Goal: Task Accomplishment & Management: Use online tool/utility

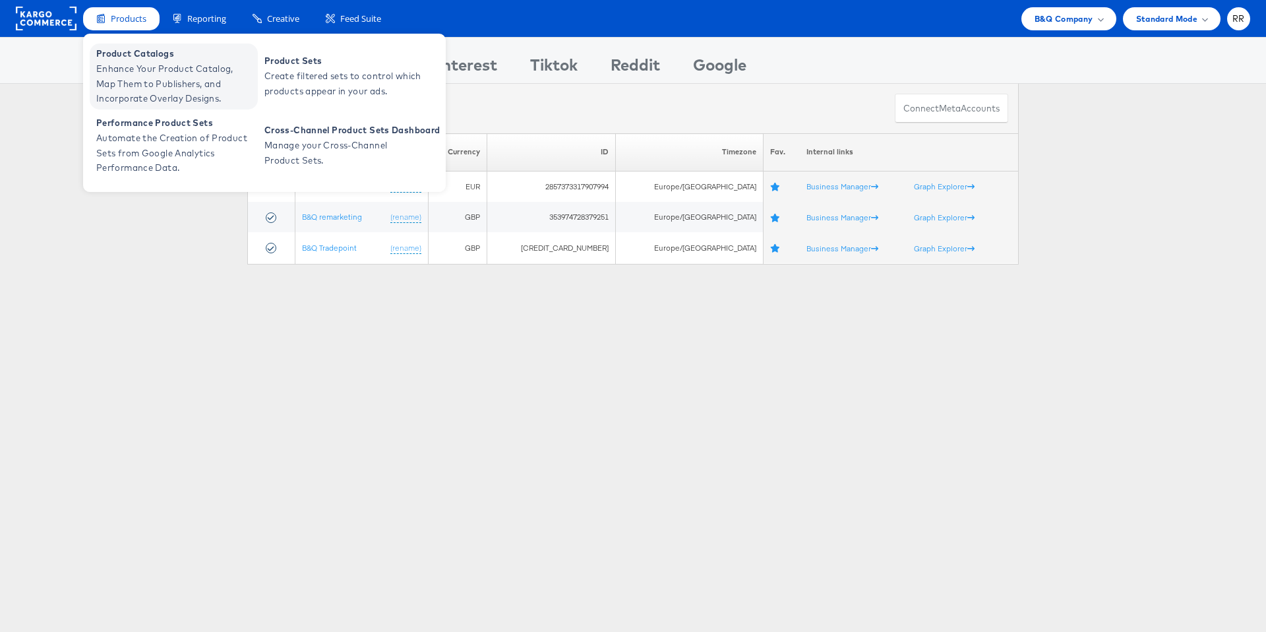
click at [132, 69] on span "Enhance Your Product Catalog, Map Them to Publishers, and Incorporate Overlay D…" at bounding box center [175, 83] width 158 height 45
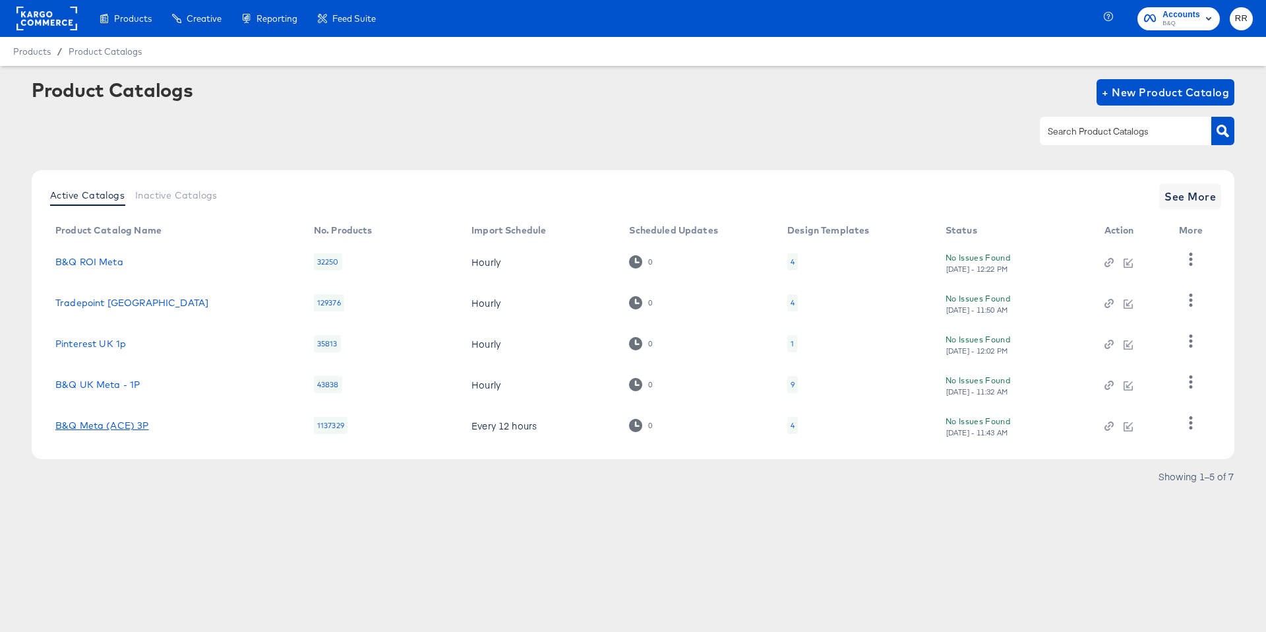
click at [125, 425] on link "B&Q Meta (ACE) 3P" at bounding box center [102, 425] width 94 height 11
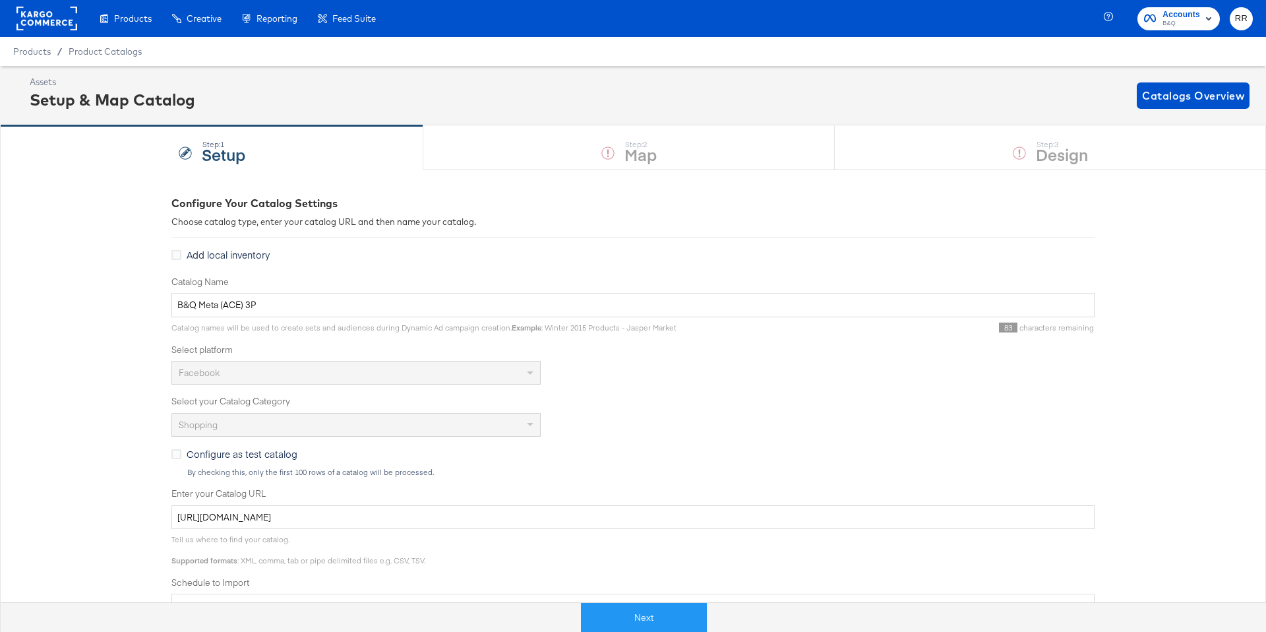
click at [20, 18] on rect at bounding box center [46, 19] width 61 height 24
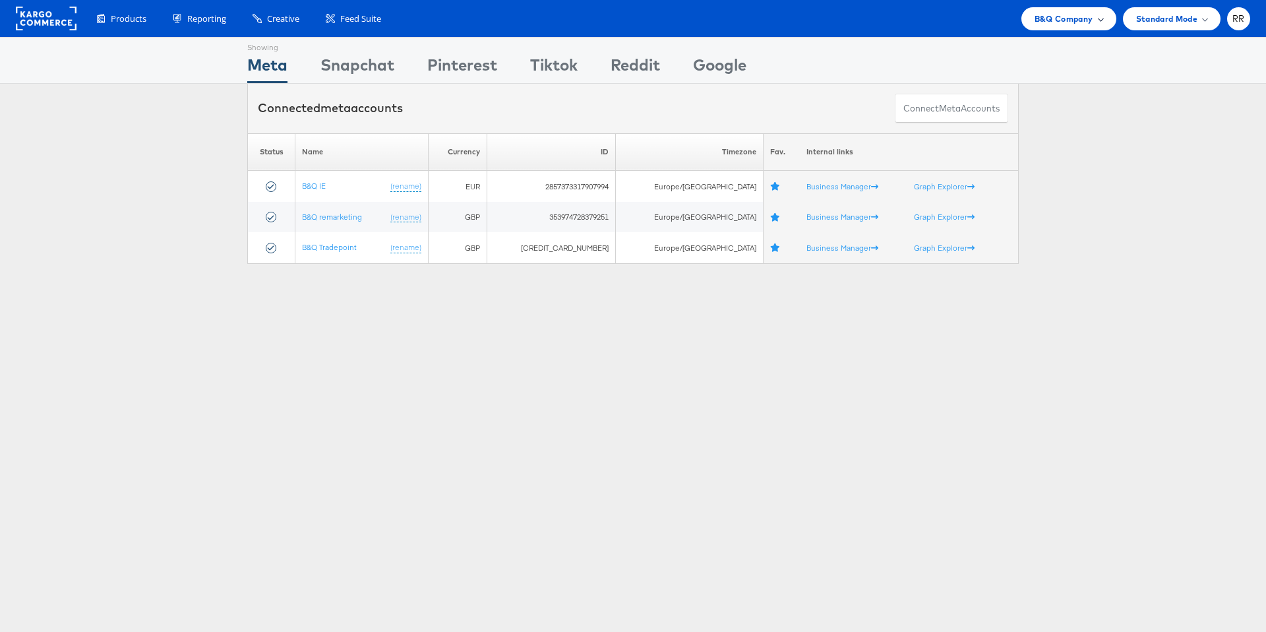
click at [1047, 21] on span "B&Q Company" at bounding box center [1064, 19] width 59 height 14
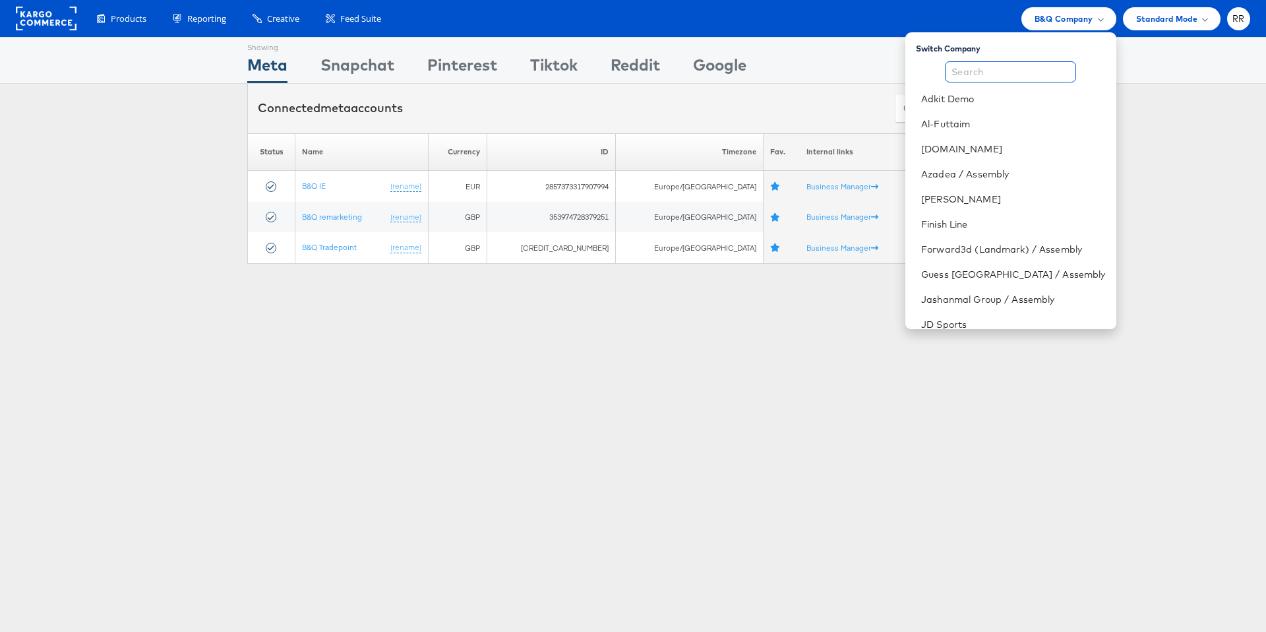
click at [1004, 68] on input "text" at bounding box center [1010, 71] width 131 height 21
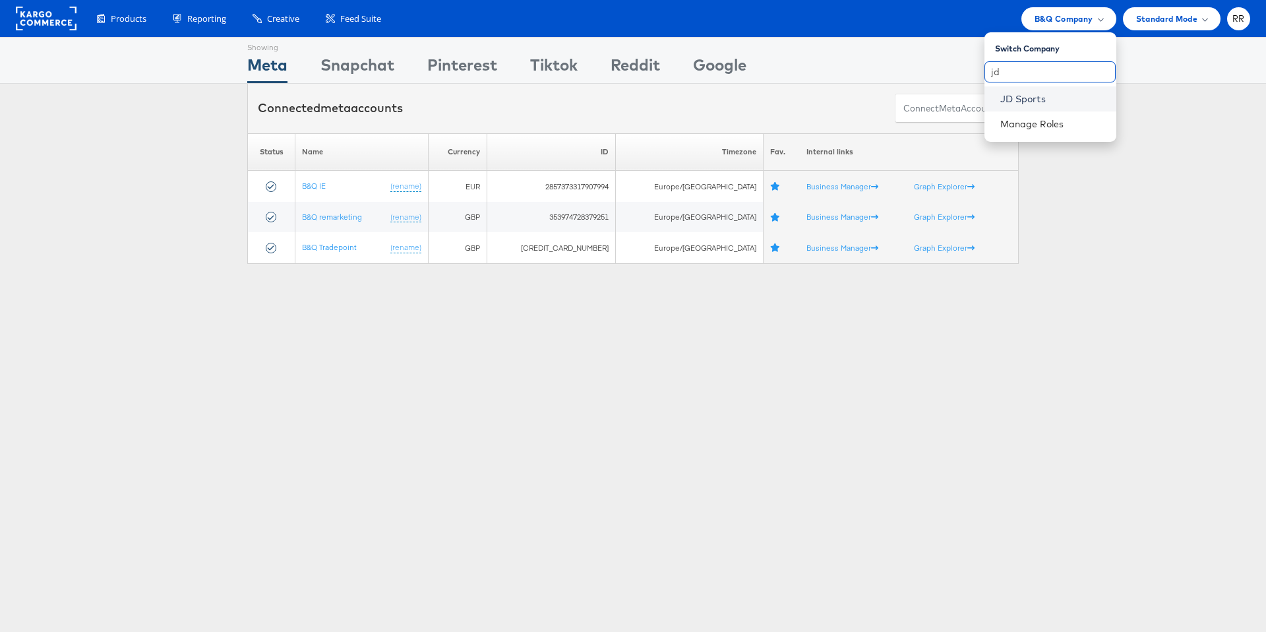
type input "jd"
click at [1009, 104] on link "JD Sports" at bounding box center [1053, 98] width 106 height 13
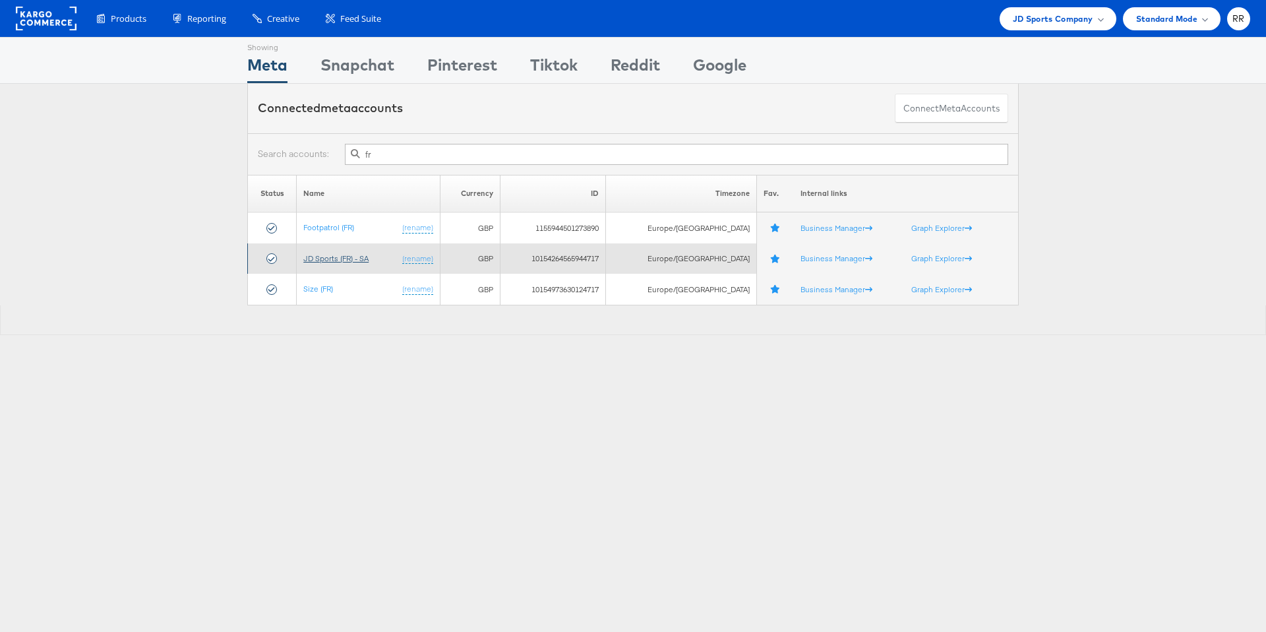
type input "fr"
click at [332, 258] on link "JD Sports (FR) - SA" at bounding box center [335, 258] width 65 height 10
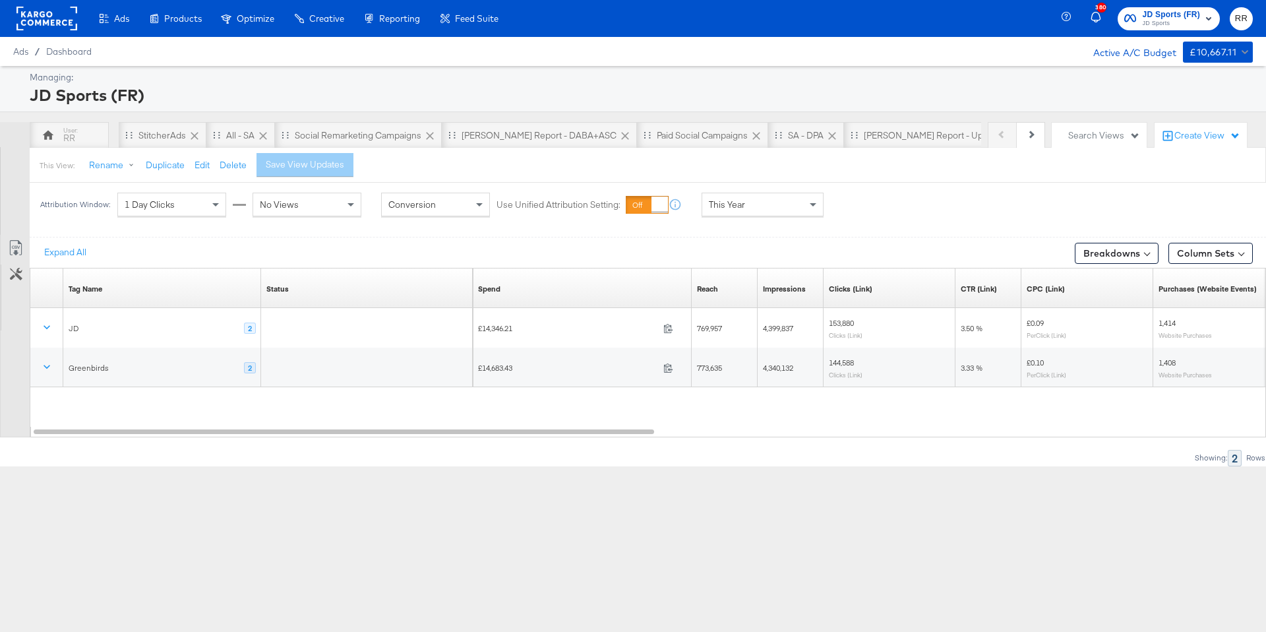
click at [578, 514] on div "Ads Products Optimize Creative Reporting Feed Suite 380 JD Sports (FR) JD Sport…" at bounding box center [633, 316] width 1266 height 632
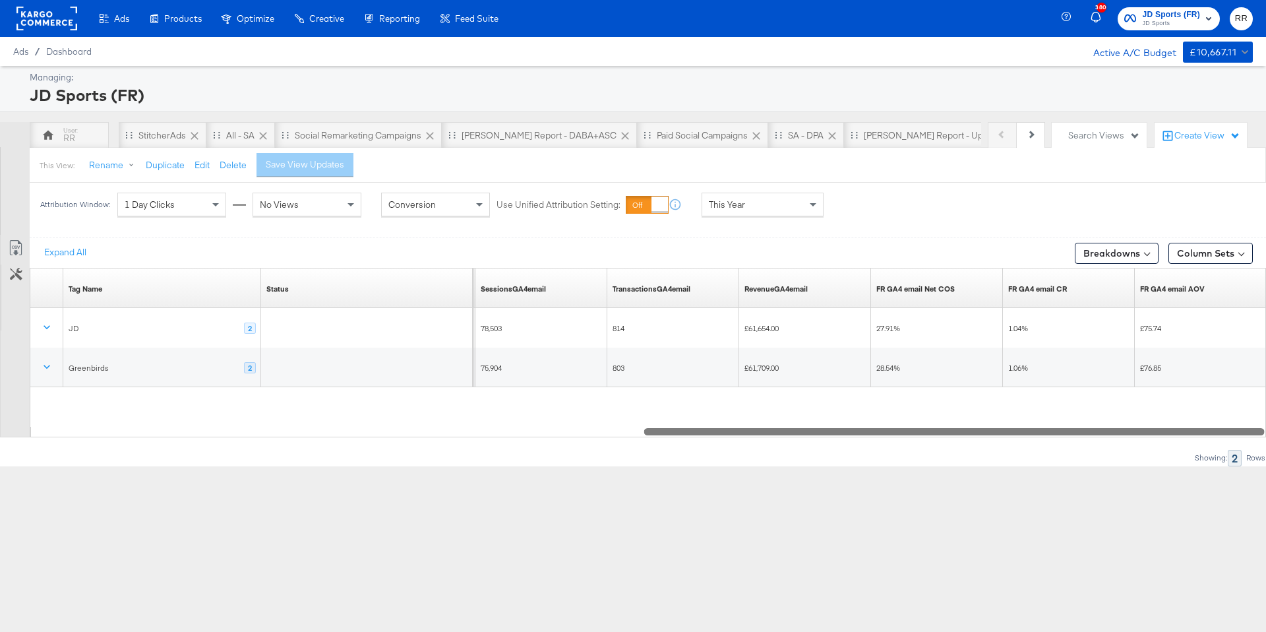
drag, startPoint x: 496, startPoint y: 431, endPoint x: 1165, endPoint y: 427, distance: 669.3
click at [1165, 427] on div at bounding box center [954, 430] width 620 height 11
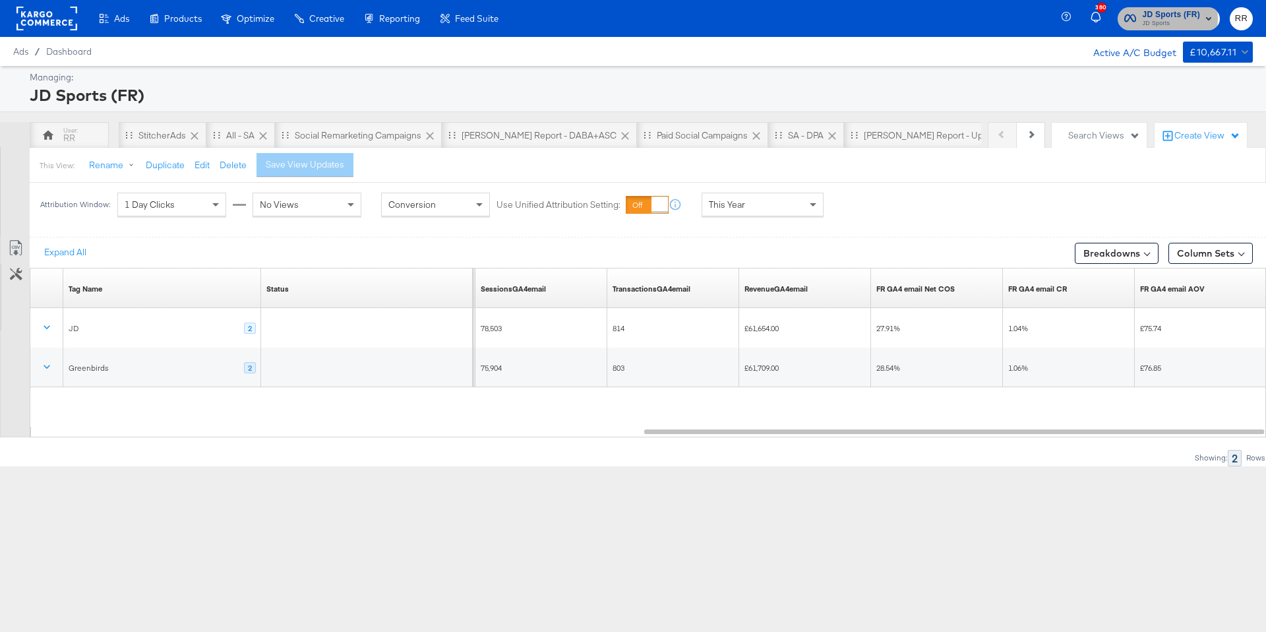
click at [1156, 18] on span "JD Sports" at bounding box center [1172, 23] width 58 height 11
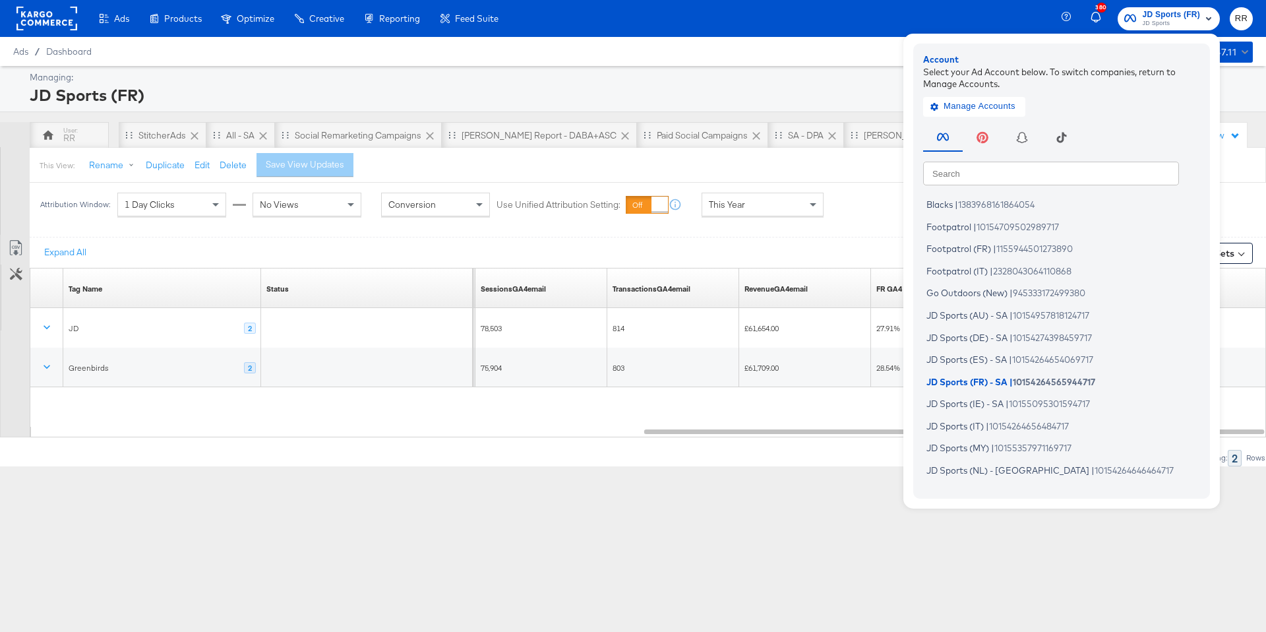
click at [988, 174] on input "text" at bounding box center [1051, 173] width 256 height 24
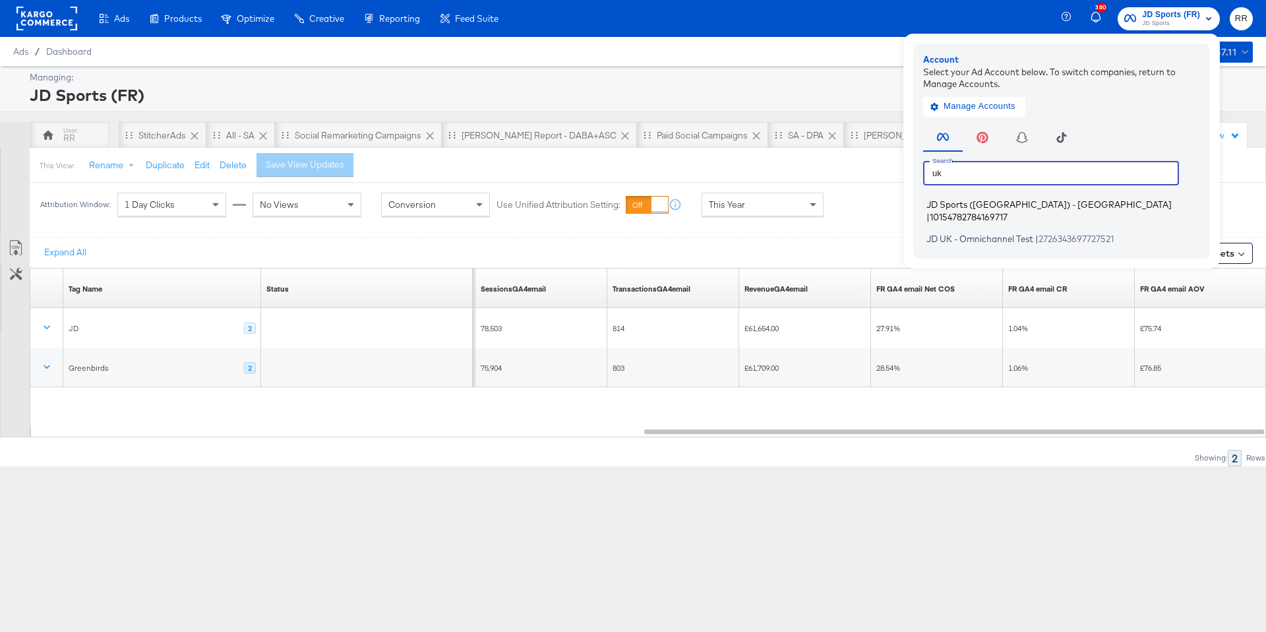
type input "uk"
click at [989, 207] on span "JD Sports ([GEOGRAPHIC_DATA]) - [GEOGRAPHIC_DATA]" at bounding box center [1048, 204] width 245 height 11
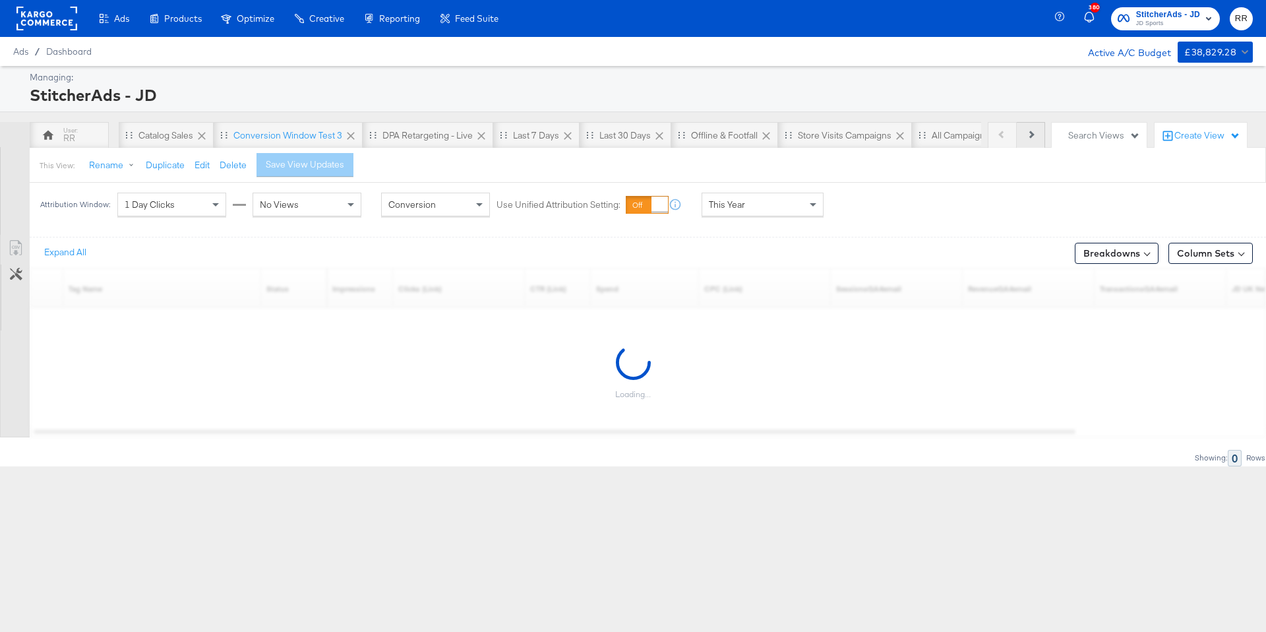
click at [1034, 136] on button "Next" at bounding box center [1031, 135] width 28 height 26
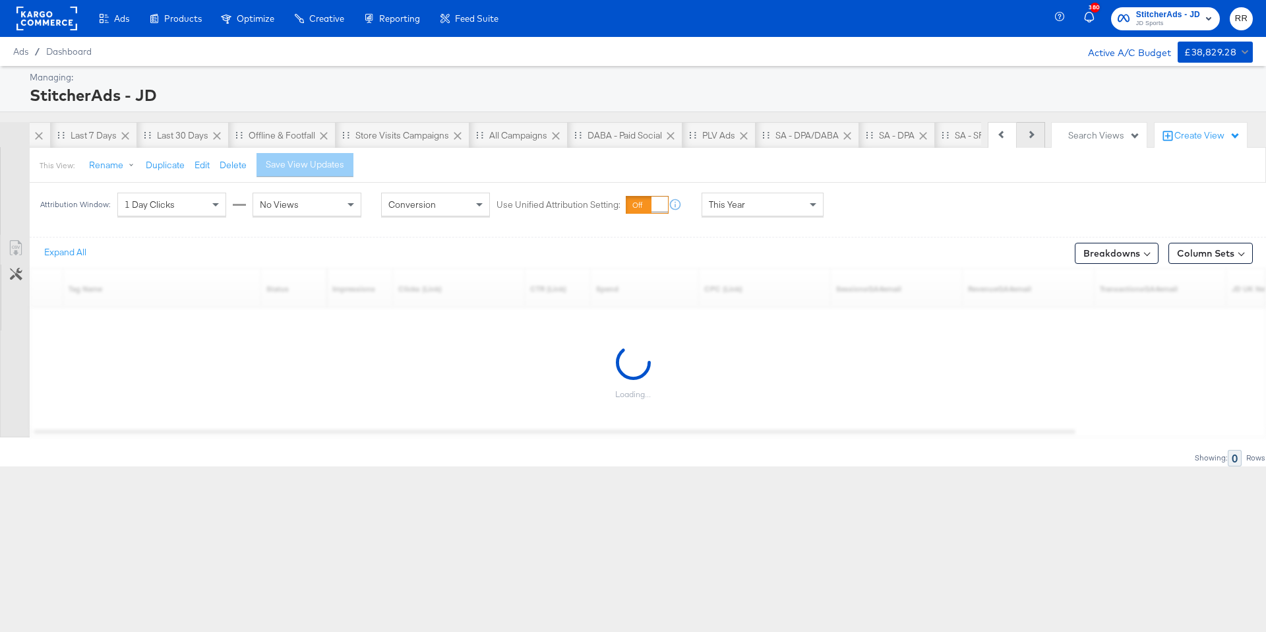
click at [1034, 136] on button "Next" at bounding box center [1031, 135] width 28 height 26
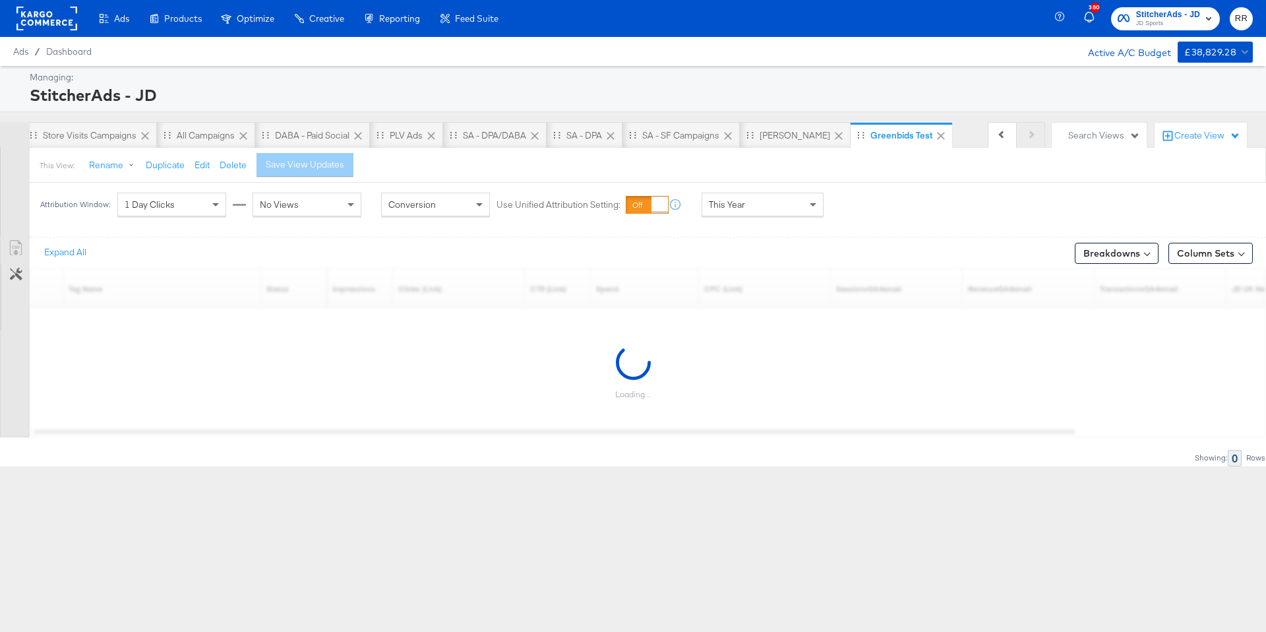
click at [1034, 136] on div "Previous Next" at bounding box center [1016, 135] width 57 height 26
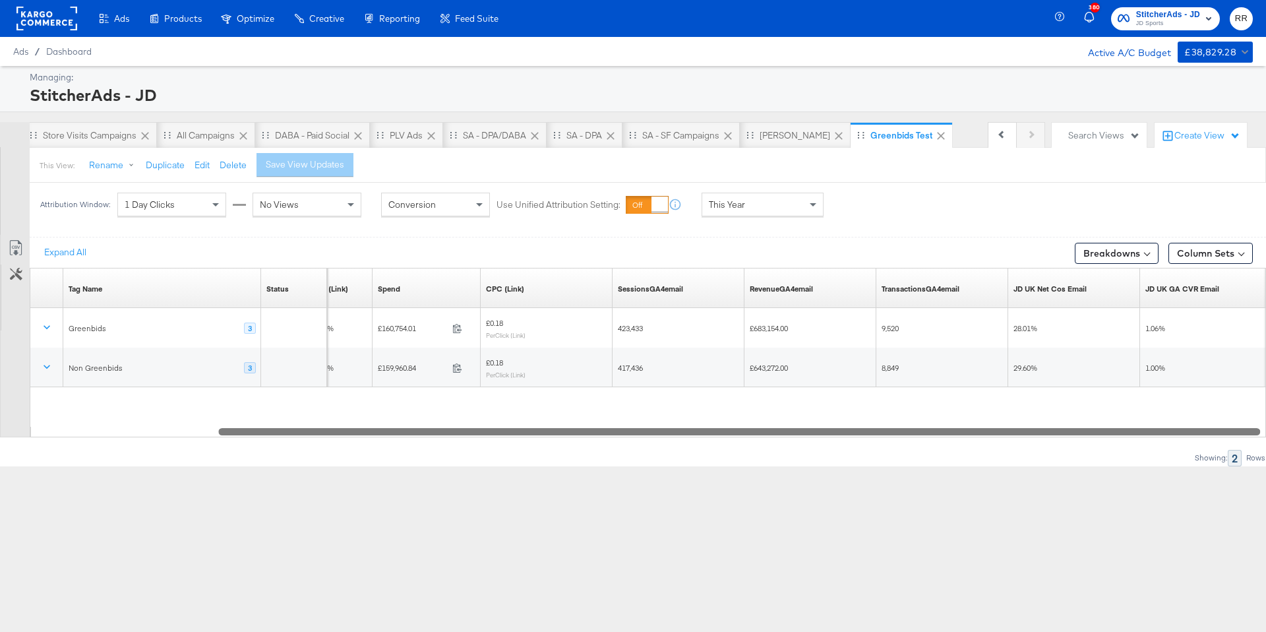
drag, startPoint x: 575, startPoint y: 427, endPoint x: 762, endPoint y: 435, distance: 186.8
click at [762, 435] on div at bounding box center [739, 430] width 1042 height 11
drag, startPoint x: 1043, startPoint y: 431, endPoint x: 1126, endPoint y: 428, distance: 83.1
click at [1126, 428] on div at bounding box center [744, 430] width 1042 height 11
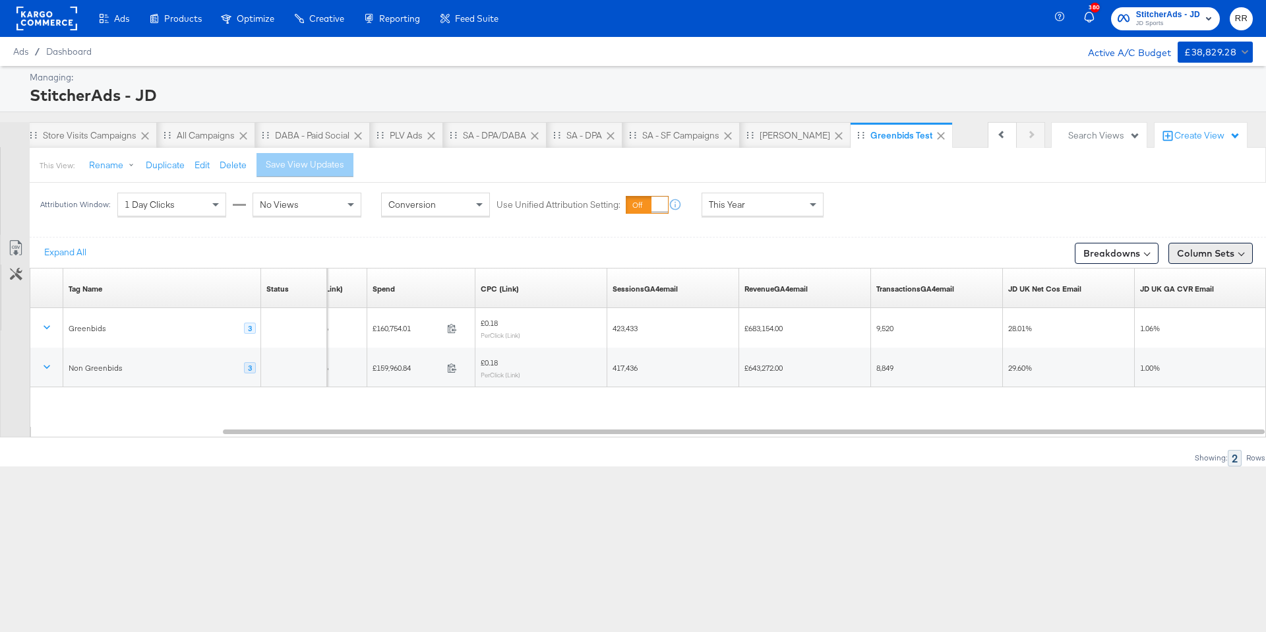
click at [1205, 257] on button "Column Sets" at bounding box center [1210, 253] width 84 height 21
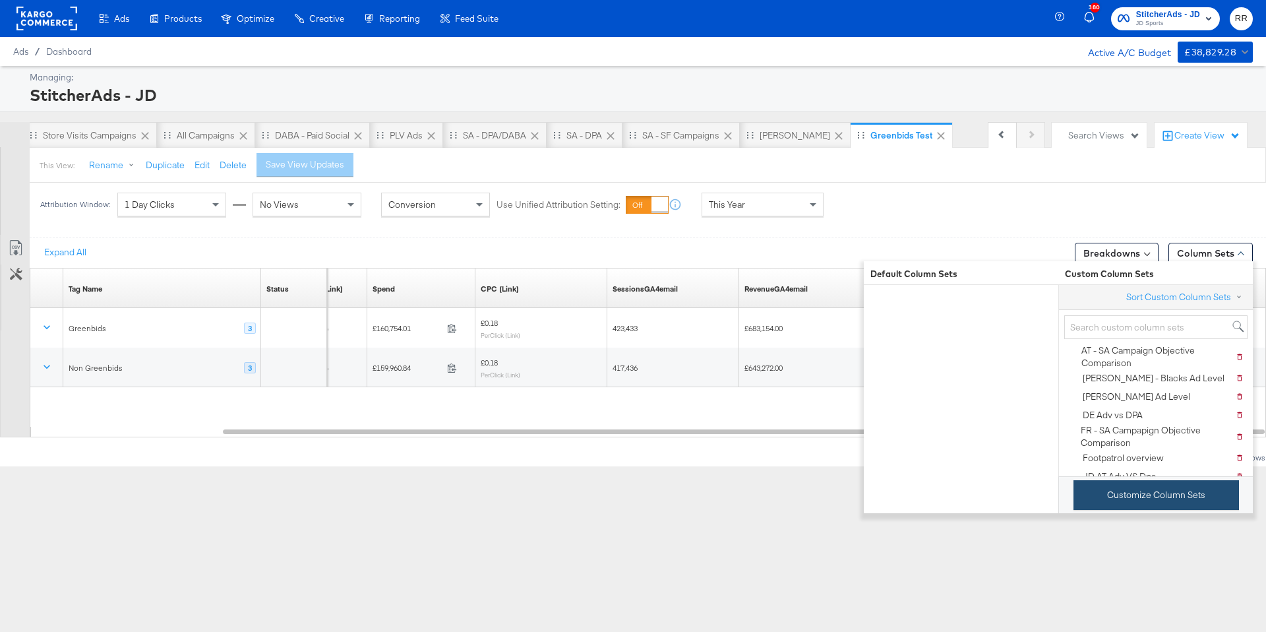
click at [1126, 489] on button "Customize Column Sets" at bounding box center [1157, 495] width 166 height 30
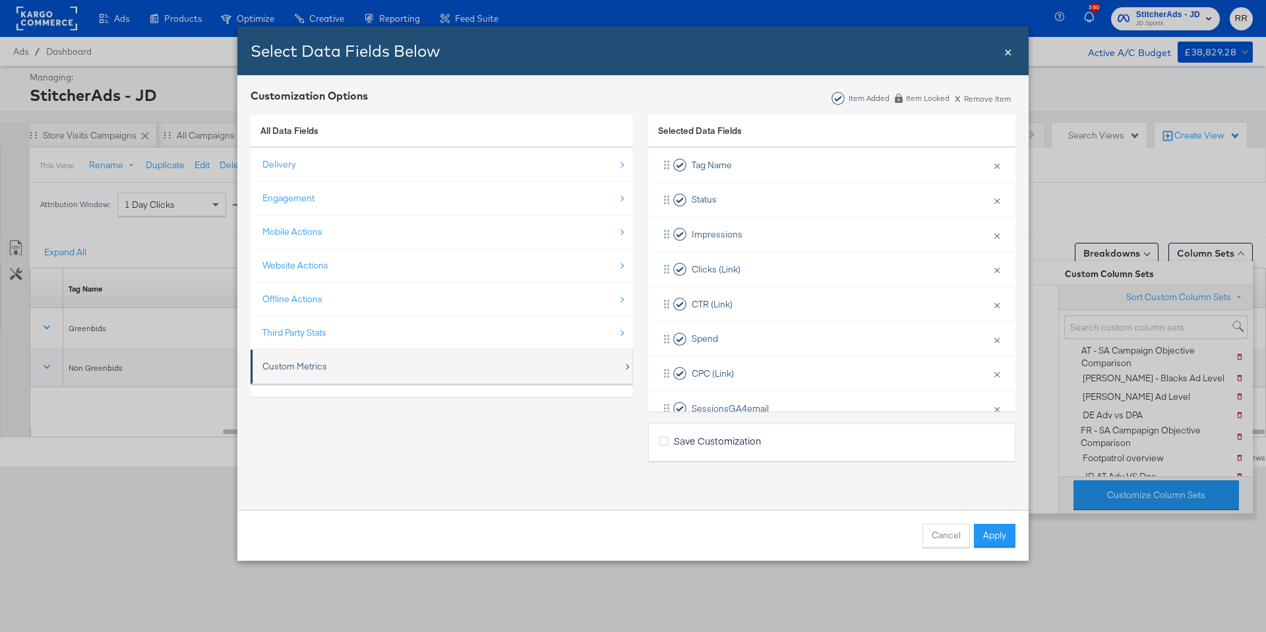
click at [327, 371] on div "Custom Metrics" at bounding box center [442, 366] width 361 height 27
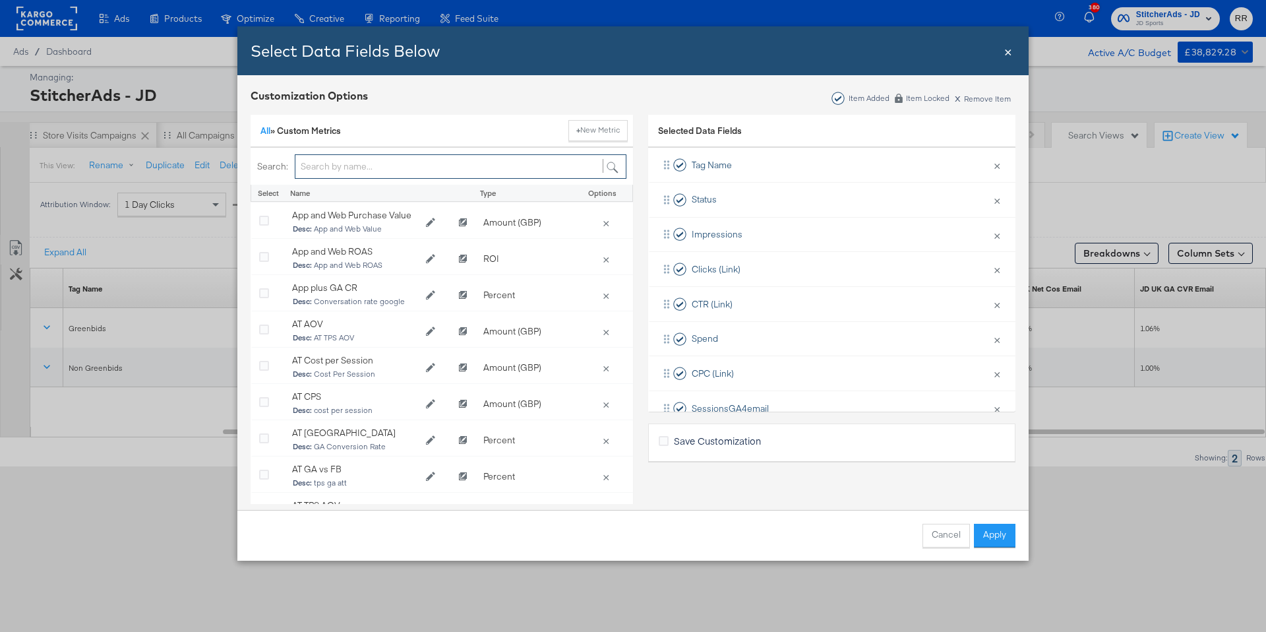
click at [357, 173] on input "Bulk Add Locations Modal" at bounding box center [461, 166] width 332 height 24
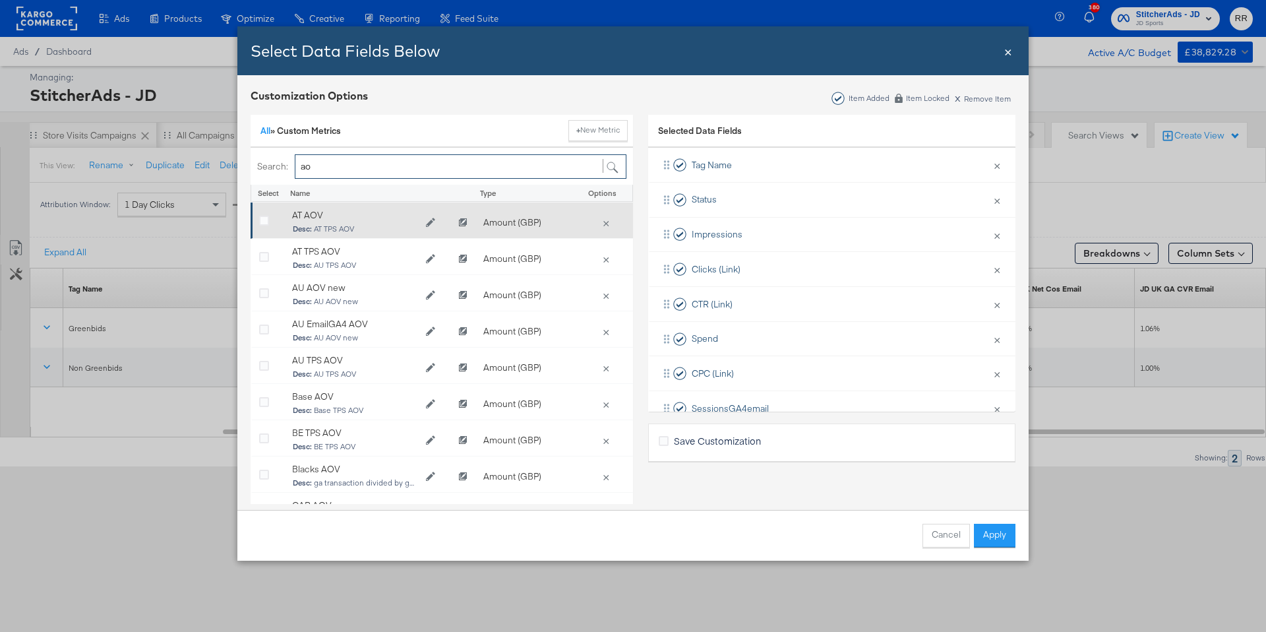
type input "a"
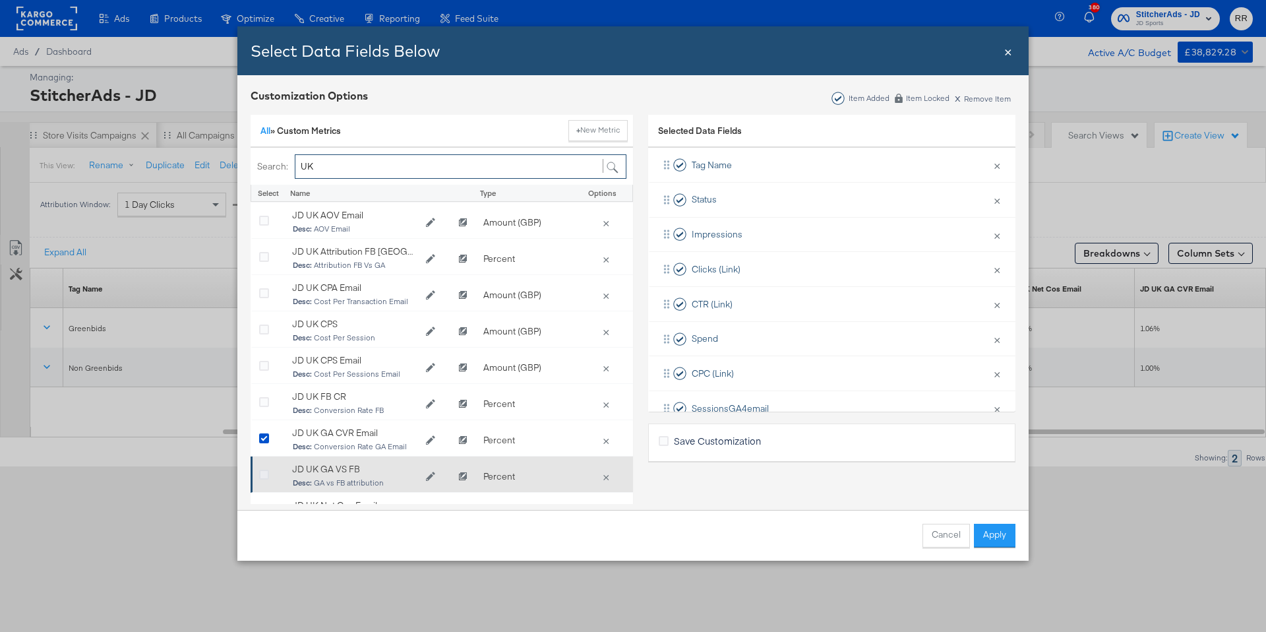
type input "UK"
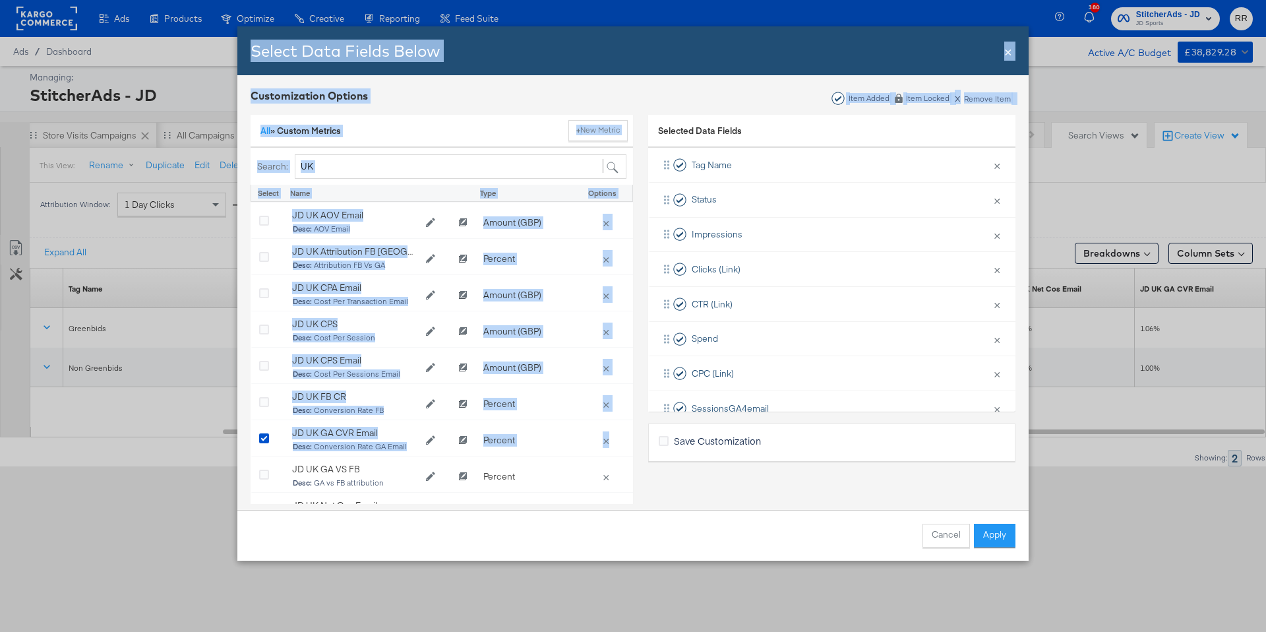
drag, startPoint x: 264, startPoint y: 475, endPoint x: 214, endPoint y: 464, distance: 50.9
click at [214, 464] on div "Select Data Fields Below Close × Customization Options Item Added Item Locked x…" at bounding box center [633, 316] width 1266 height 632
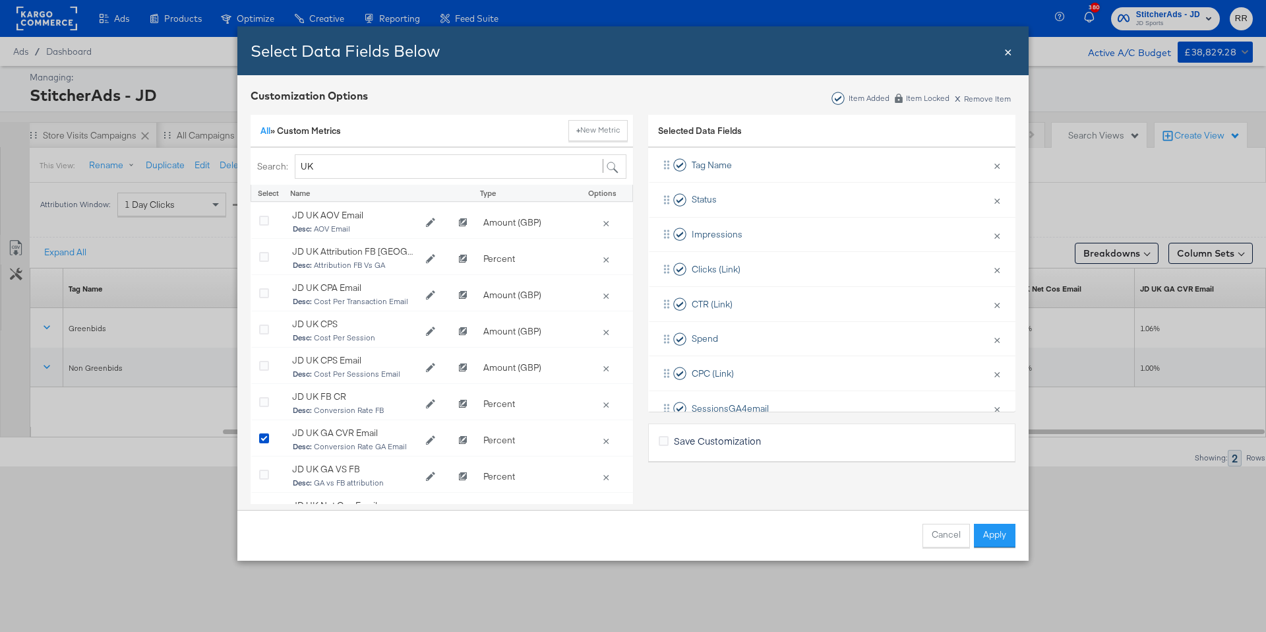
click at [212, 460] on div "Select Data Fields Below Close × Customization Options Item Added Item Locked x…" at bounding box center [633, 316] width 1266 height 632
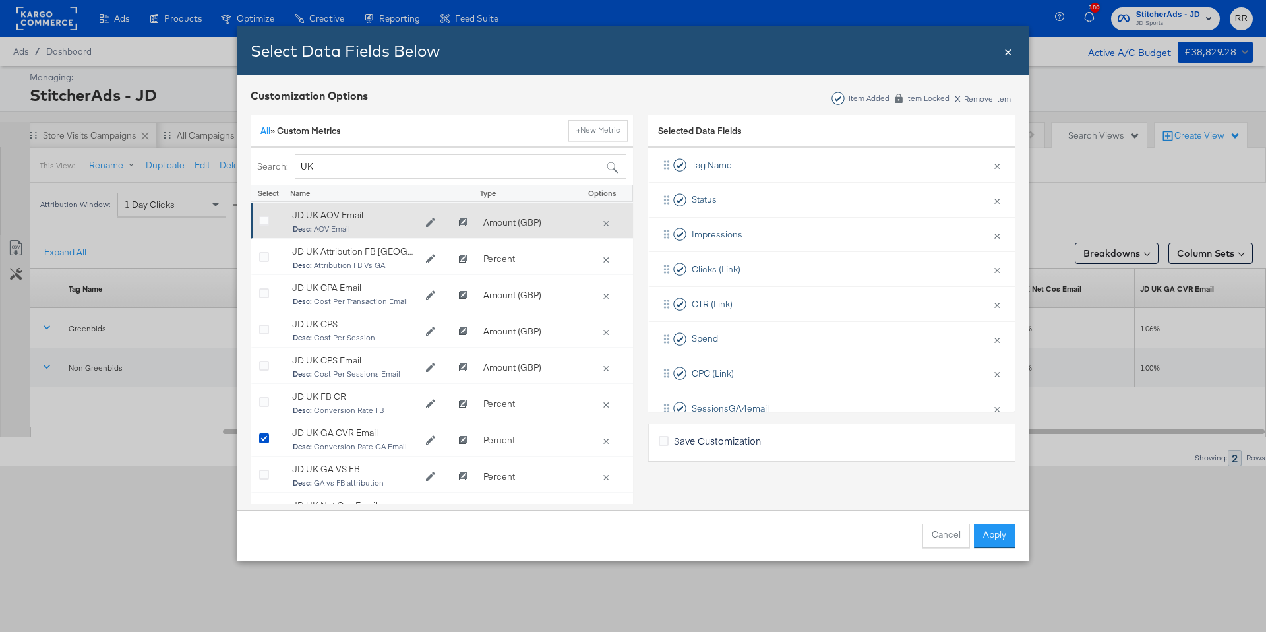
click at [269, 220] on div "Bulk Add Locations Modal" at bounding box center [269, 222] width 20 height 13
click at [264, 220] on icon "Bulk Add Locations Modal" at bounding box center [264, 221] width 10 height 10
click at [0, 0] on input "Bulk Add Locations Modal" at bounding box center [0, 0] width 0 height 0
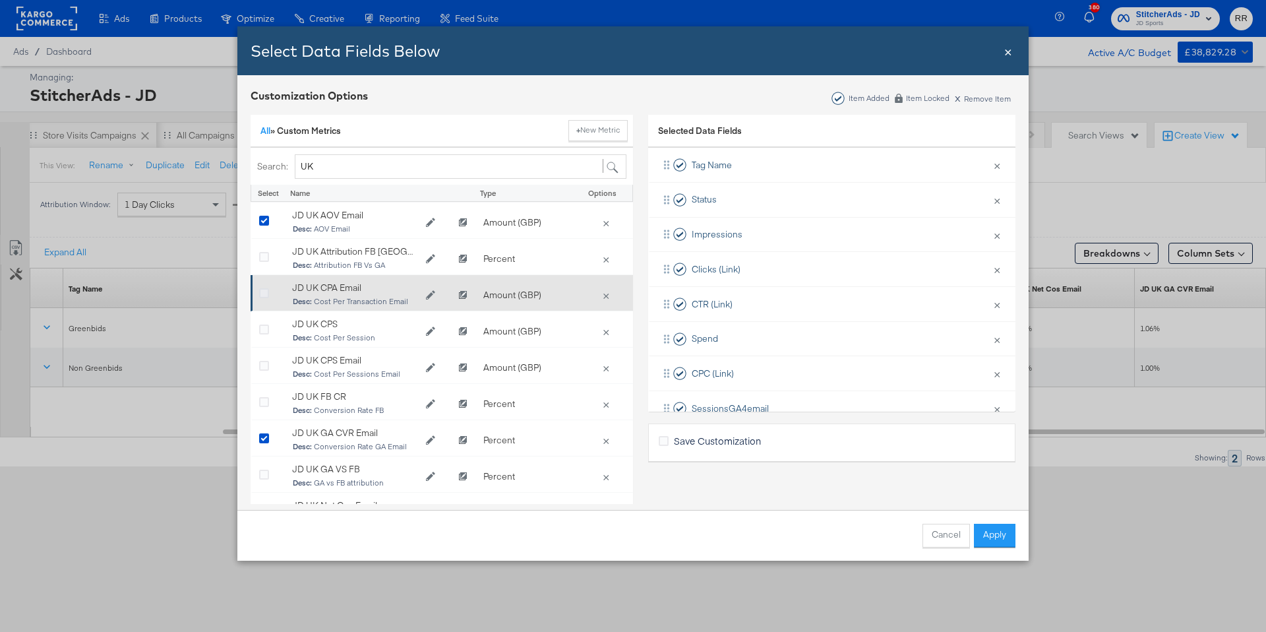
click at [264, 293] on icon "Bulk Add Locations Modal" at bounding box center [264, 294] width 10 height 10
click at [0, 0] on input "Bulk Add Locations Modal" at bounding box center [0, 0] width 0 height 0
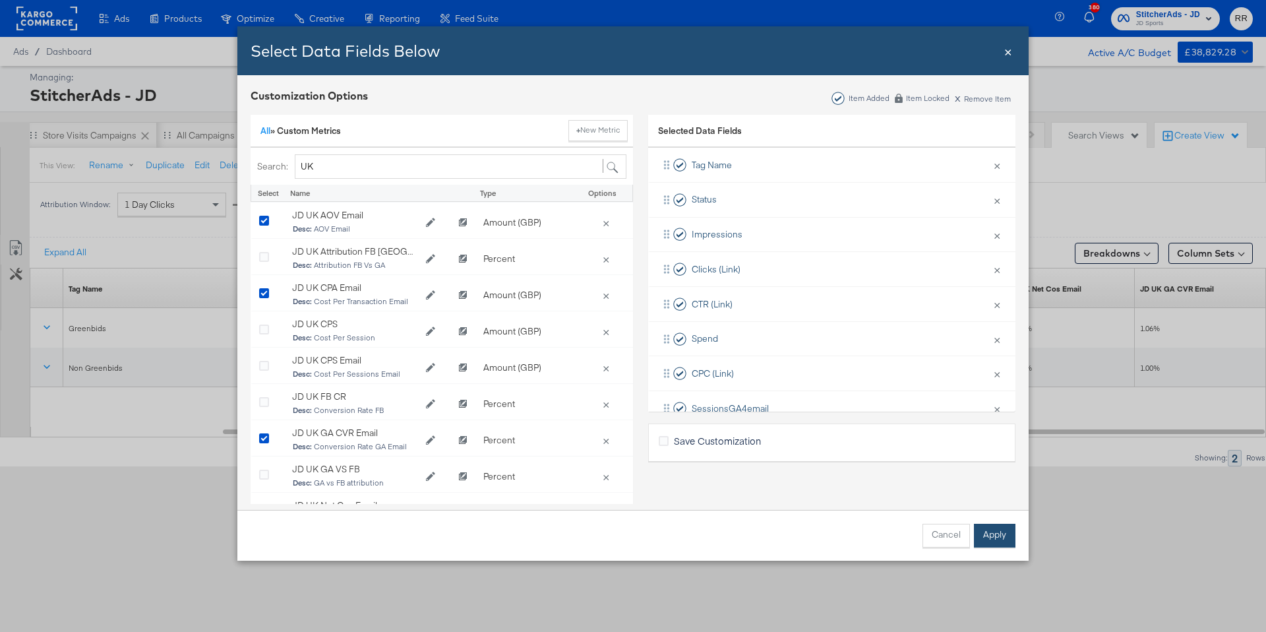
click at [1002, 533] on button "Apply" at bounding box center [995, 536] width 42 height 24
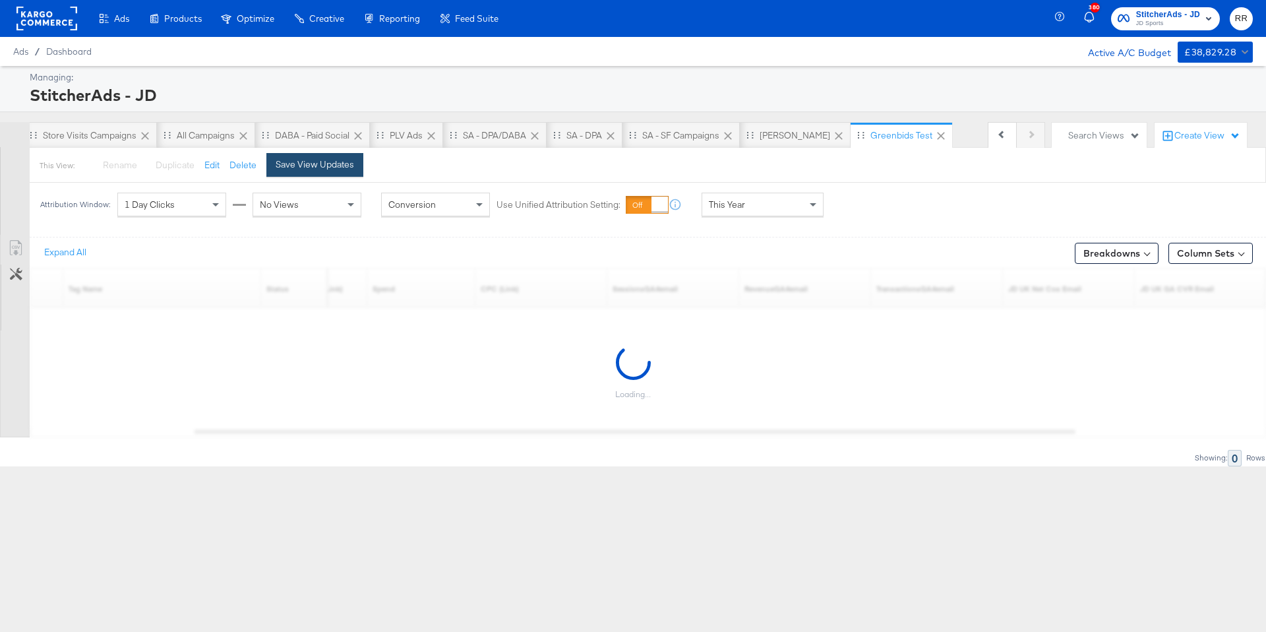
click at [336, 167] on div "Save View Updates" at bounding box center [315, 164] width 78 height 13
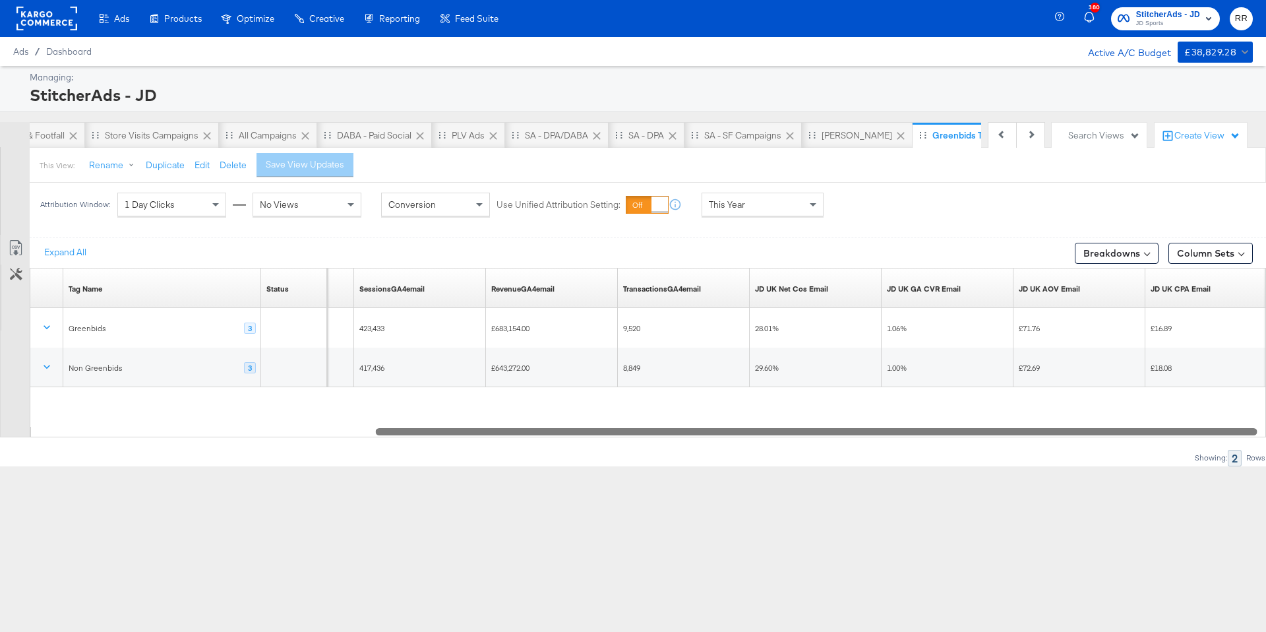
drag, startPoint x: 1064, startPoint y: 430, endPoint x: 1246, endPoint y: 427, distance: 182.7
click at [1246, 427] on div at bounding box center [817, 430] width 882 height 11
drag, startPoint x: 1034, startPoint y: 432, endPoint x: 1062, endPoint y: 431, distance: 28.4
click at [1062, 431] on div at bounding box center [824, 430] width 882 height 11
click at [1065, 434] on div at bounding box center [821, 430] width 882 height 11
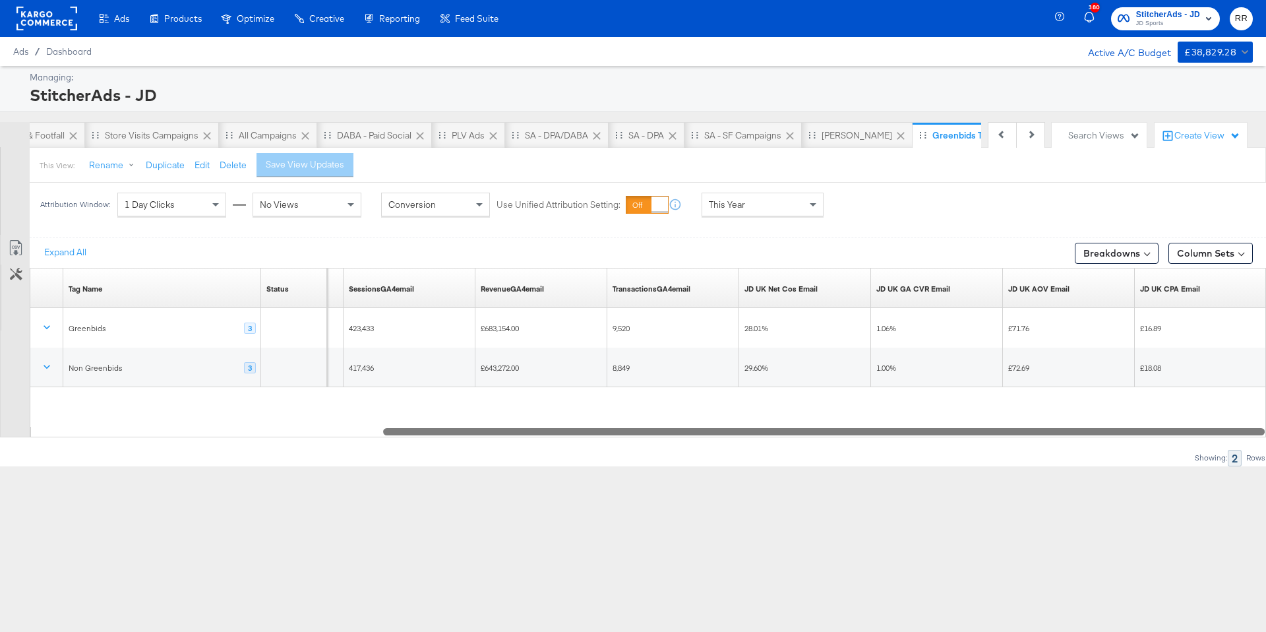
drag, startPoint x: 496, startPoint y: 431, endPoint x: 577, endPoint y: 421, distance: 81.7
click at [577, 421] on div "Tag Name Sorting Unavailable Status Sorting Unavailable CPC (Link) Sorting Unav…" at bounding box center [648, 352] width 1236 height 169
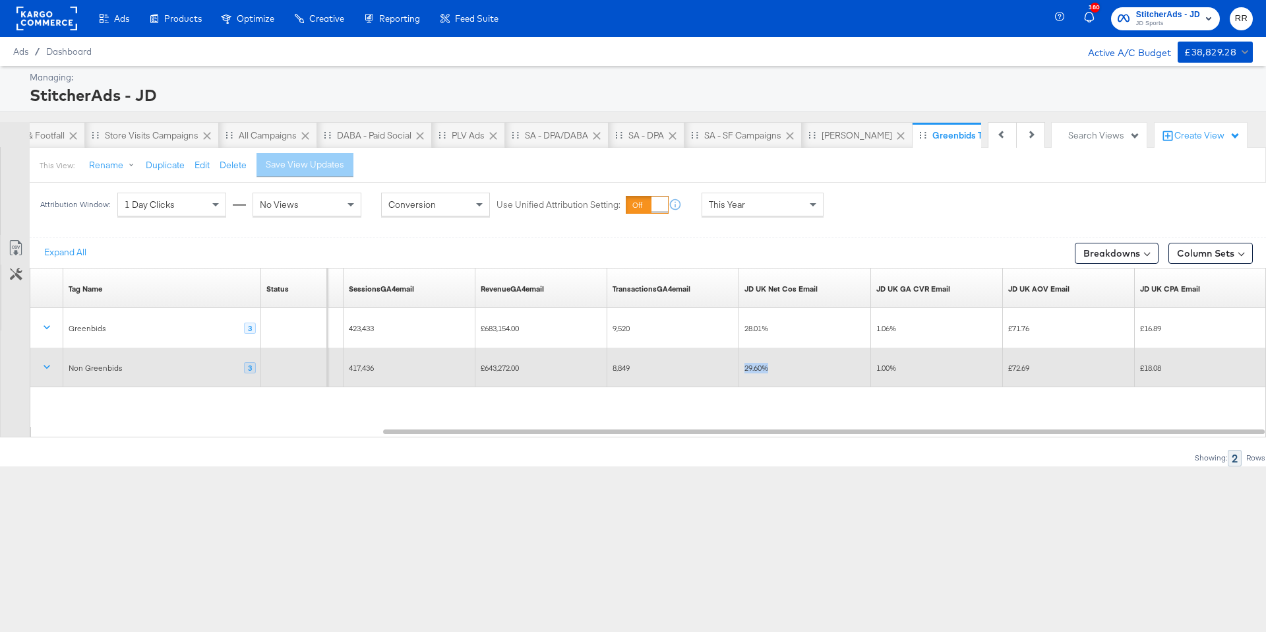
drag, startPoint x: 770, startPoint y: 369, endPoint x: 745, endPoint y: 369, distance: 24.4
click at [745, 369] on div "29.60%" at bounding box center [804, 368] width 121 height 11
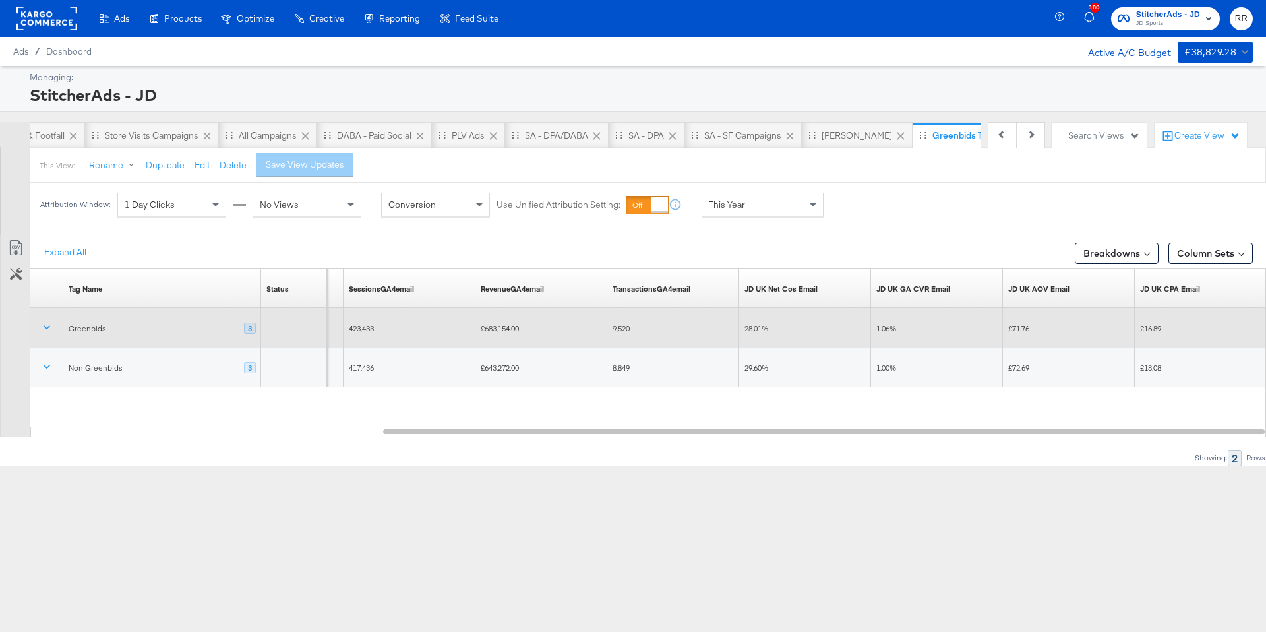
click at [753, 326] on span "28.01%" at bounding box center [756, 328] width 24 height 10
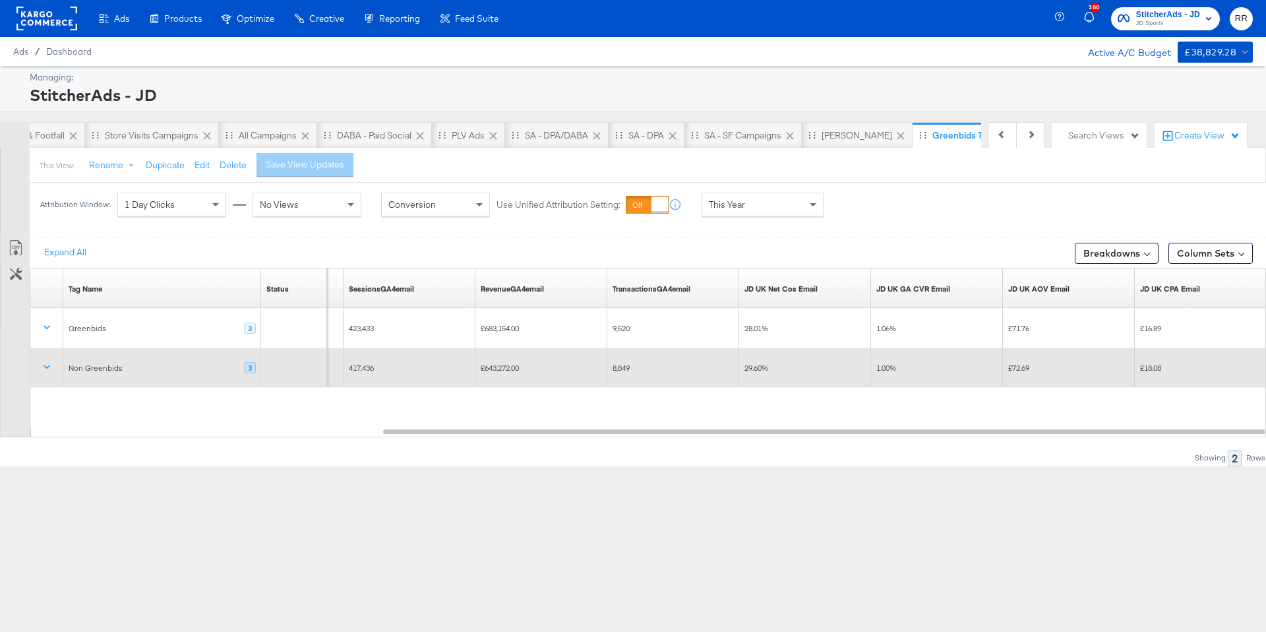
click at [764, 361] on div "29.60%" at bounding box center [805, 367] width 132 height 21
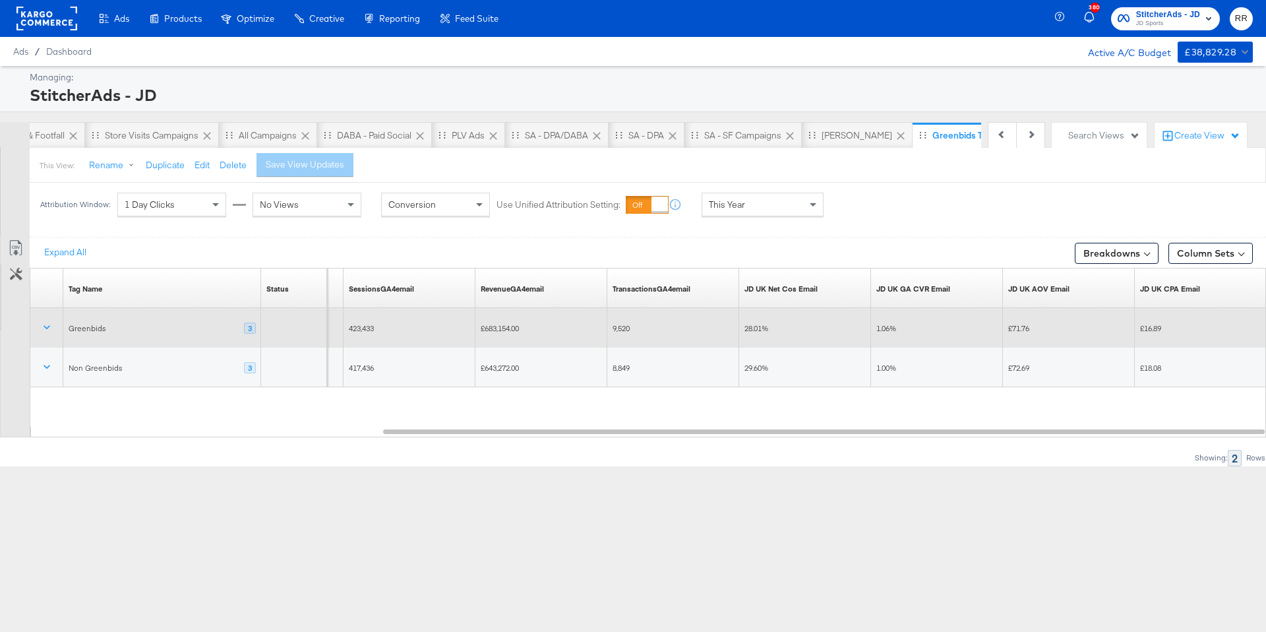
click at [764, 332] on div "28.01%" at bounding box center [804, 328] width 121 height 11
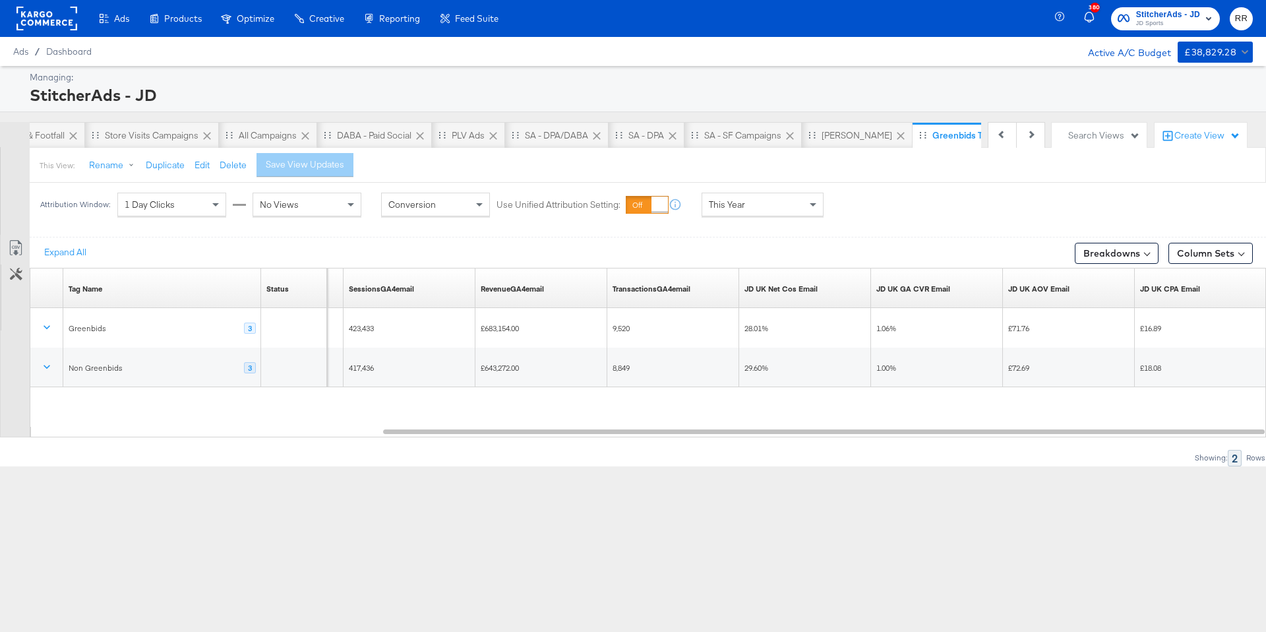
click at [808, 388] on div "Tag Name Sorting Unavailable Status Sorting Unavailable CPC (Link) Sorting Unav…" at bounding box center [648, 347] width 1236 height 158
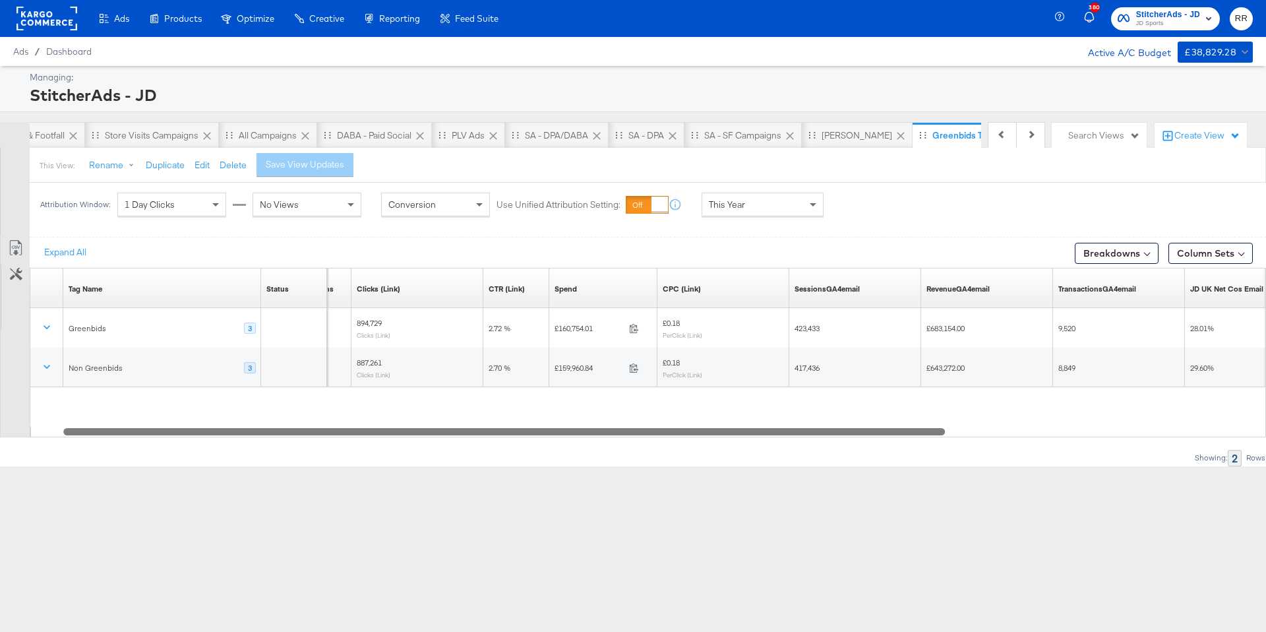
drag, startPoint x: 551, startPoint y: 427, endPoint x: 49, endPoint y: 425, distance: 501.8
click at [49, 425] on div "Tag Name Sorting Unavailable Status Sorting Unavailable Impressions Sorting Una…" at bounding box center [648, 352] width 1236 height 169
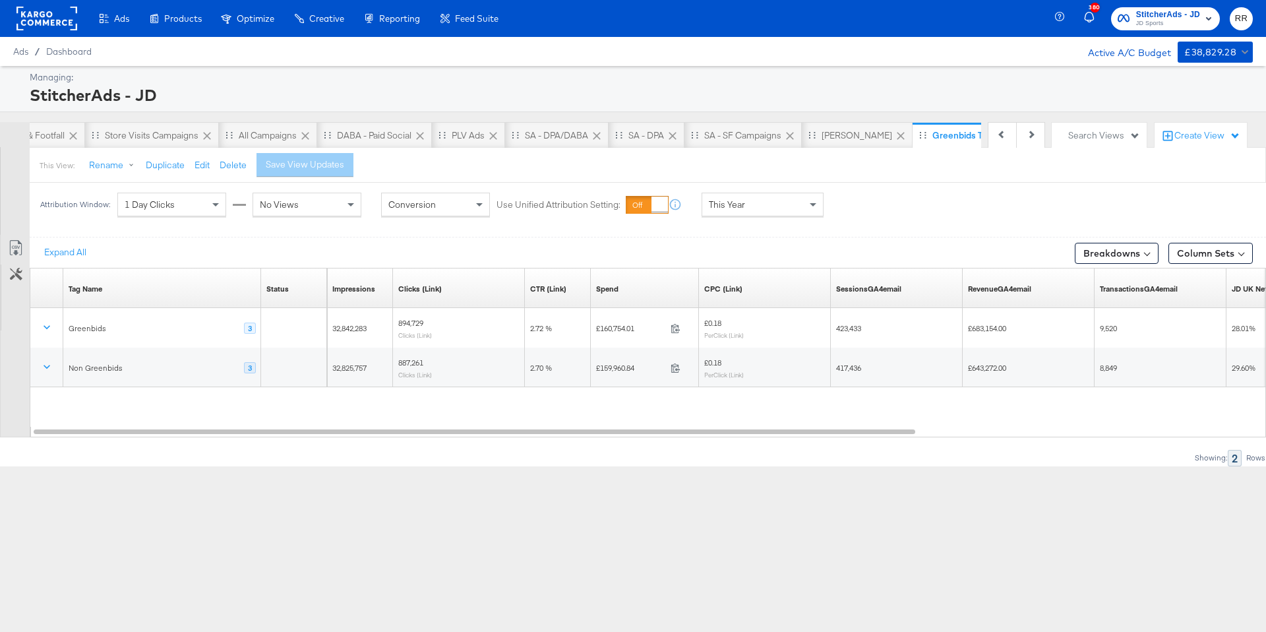
click at [44, 17] on rect at bounding box center [46, 19] width 61 height 24
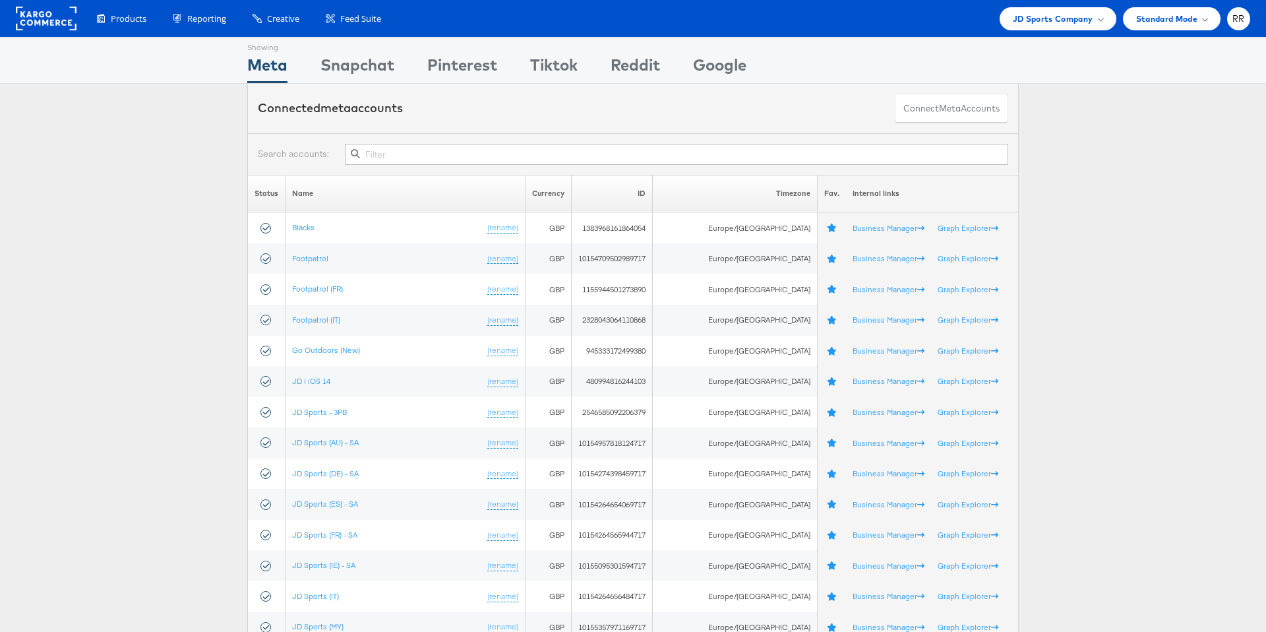
click at [51, 19] on rect at bounding box center [46, 19] width 61 height 24
click at [66, 14] on rect at bounding box center [46, 19] width 61 height 24
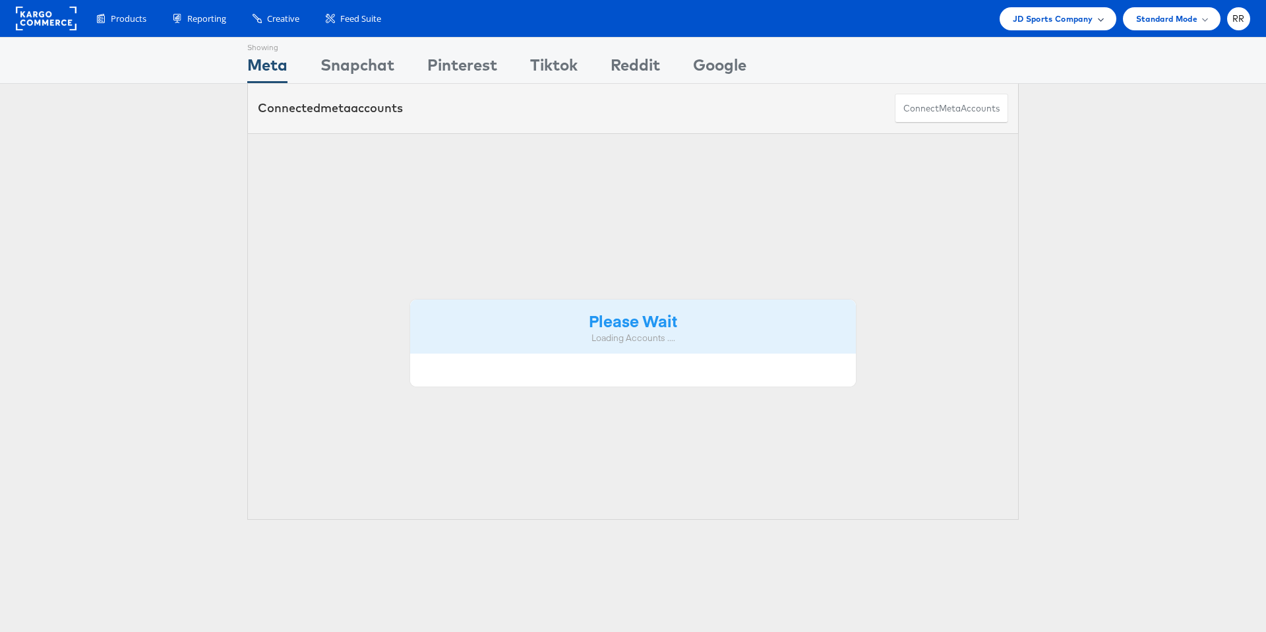
click at [1065, 28] on div "JD Sports Company" at bounding box center [1058, 18] width 117 height 23
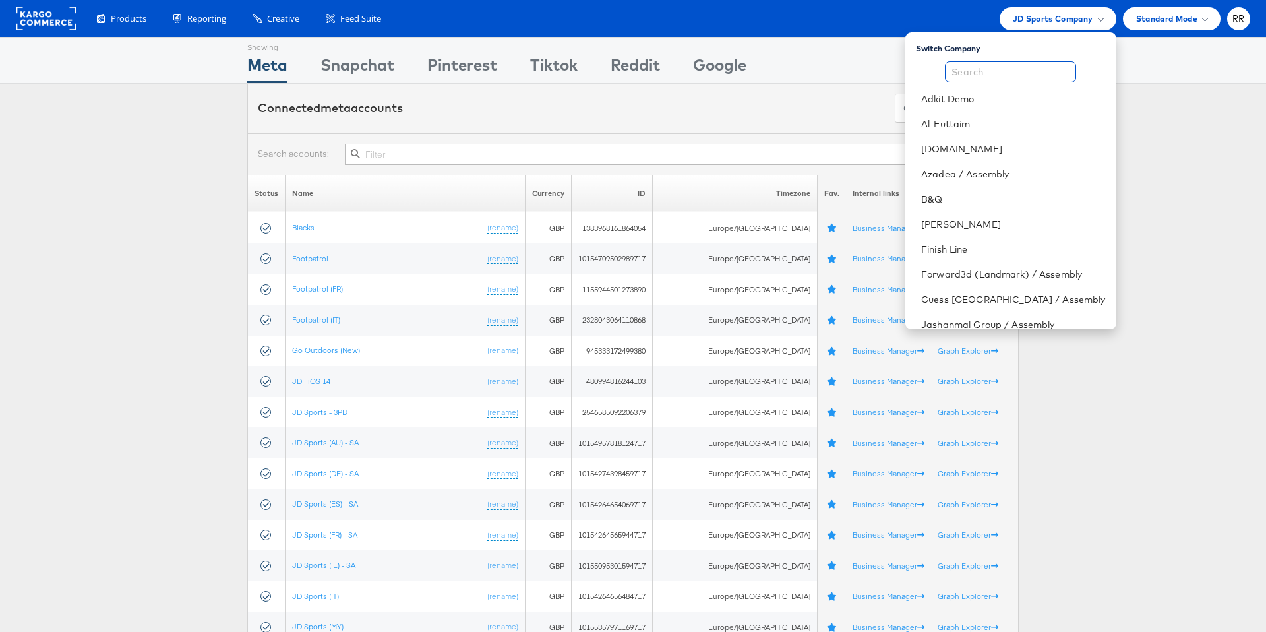
click at [1010, 73] on input "text" at bounding box center [1010, 71] width 131 height 21
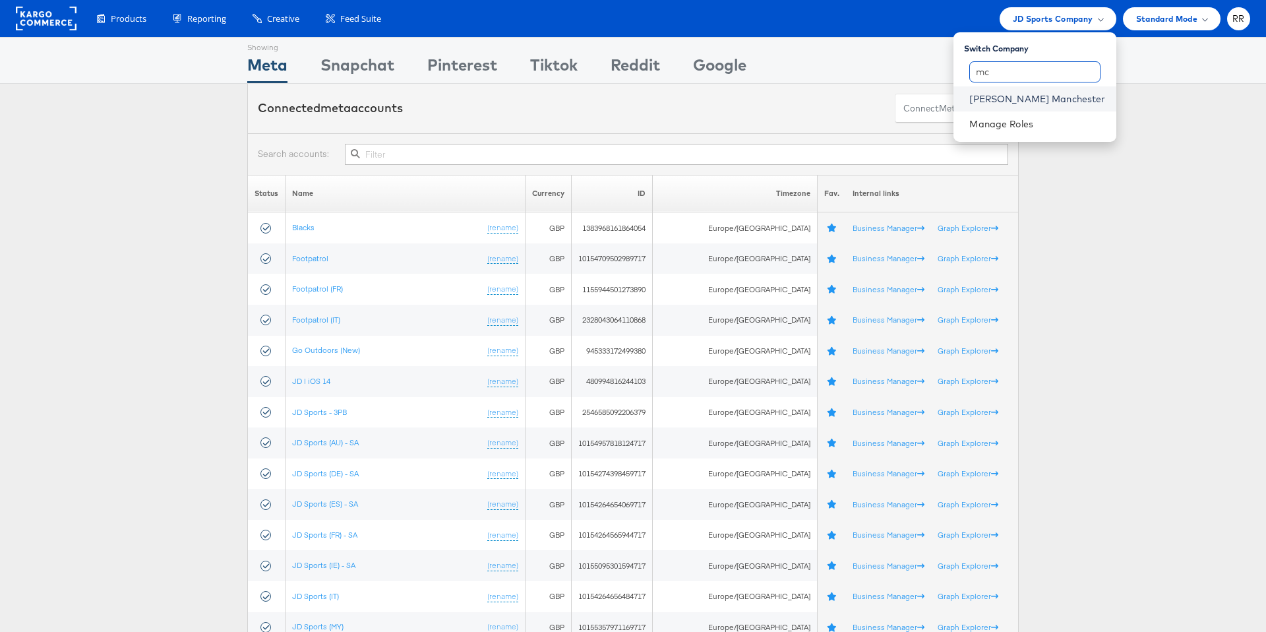
type input "mc"
click at [1050, 100] on link "[PERSON_NAME] Manchester" at bounding box center [1037, 98] width 136 height 13
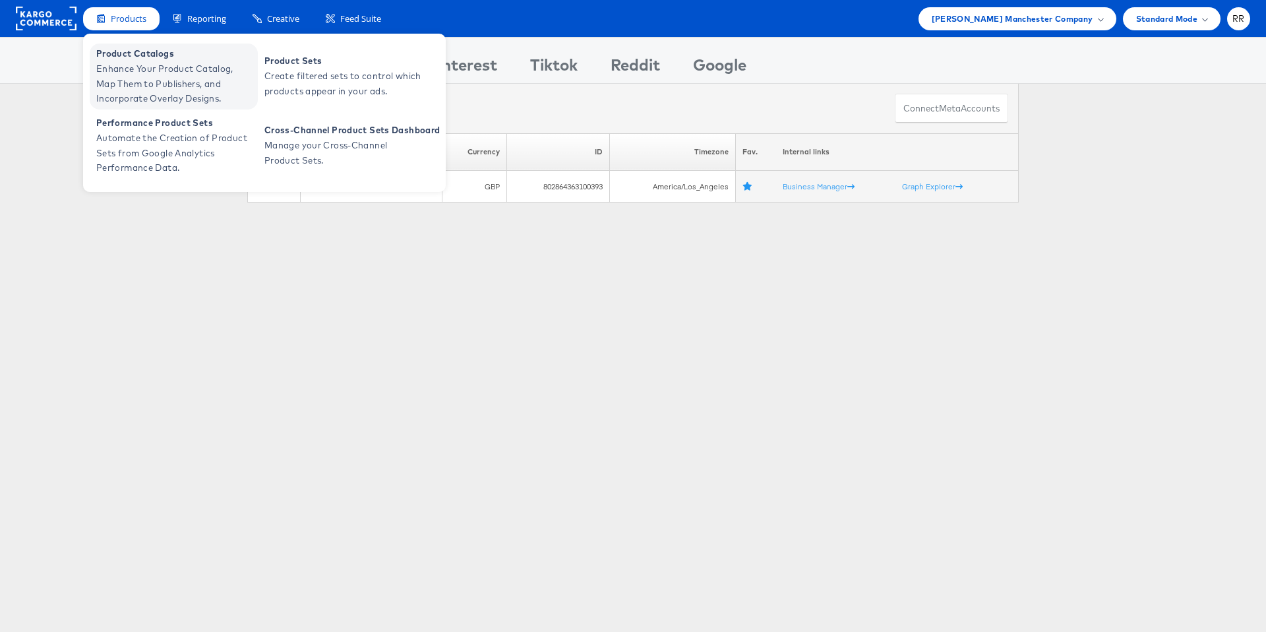
click at [150, 71] on span "Enhance Your Product Catalog, Map Them to Publishers, and Incorporate Overlay D…" at bounding box center [175, 83] width 158 height 45
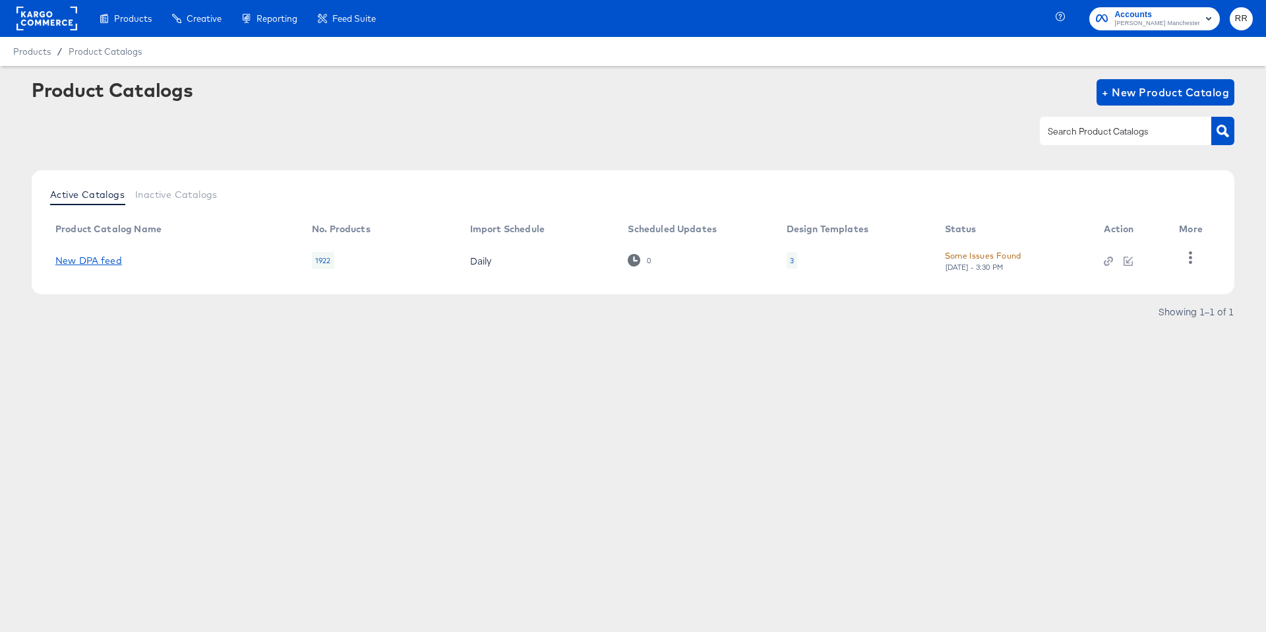
click at [100, 255] on link "New DPA feed" at bounding box center [88, 260] width 67 height 11
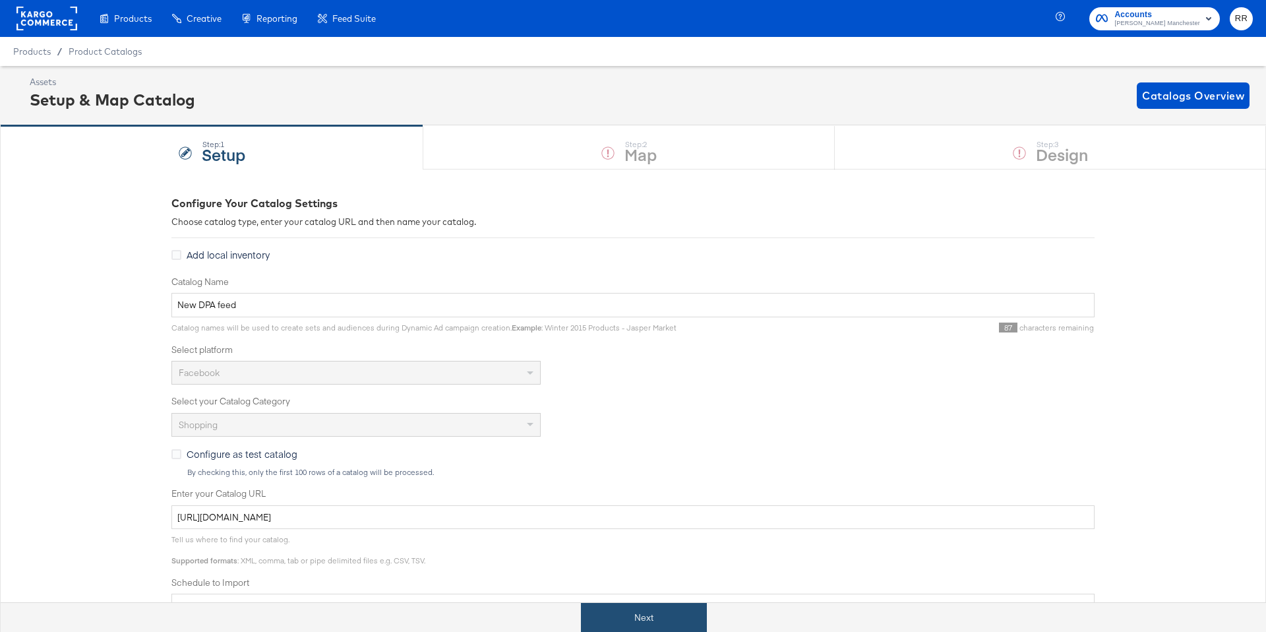
click at [640, 617] on button "Next" at bounding box center [644, 618] width 126 height 30
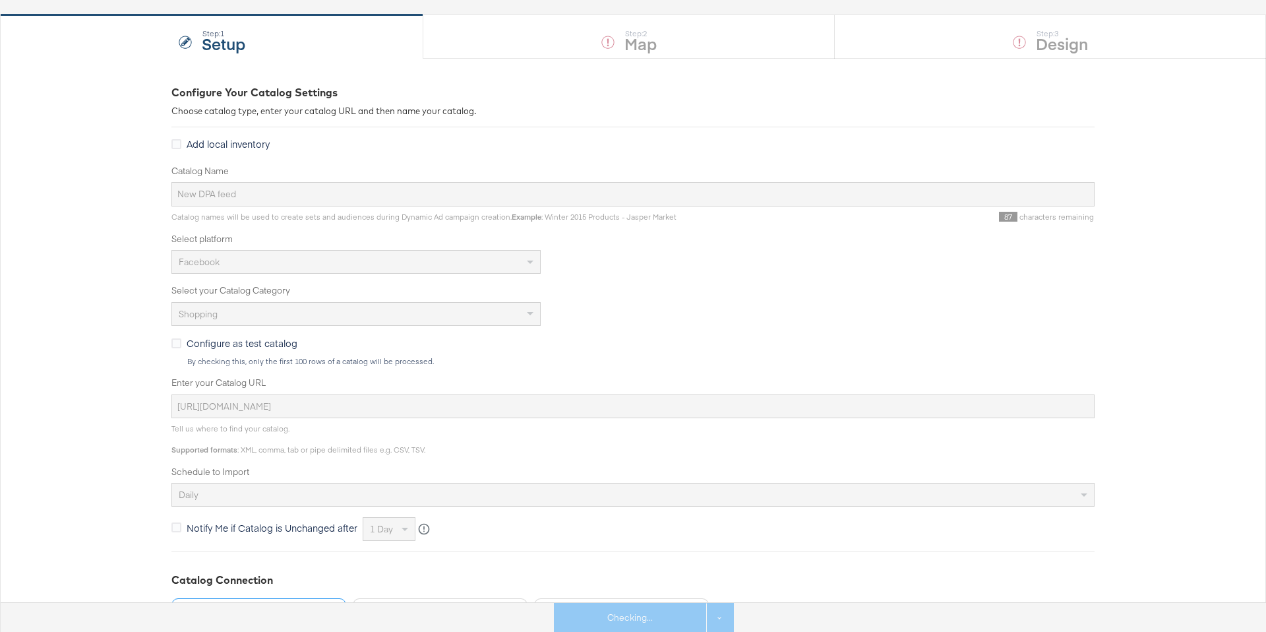
scroll to position [254, 0]
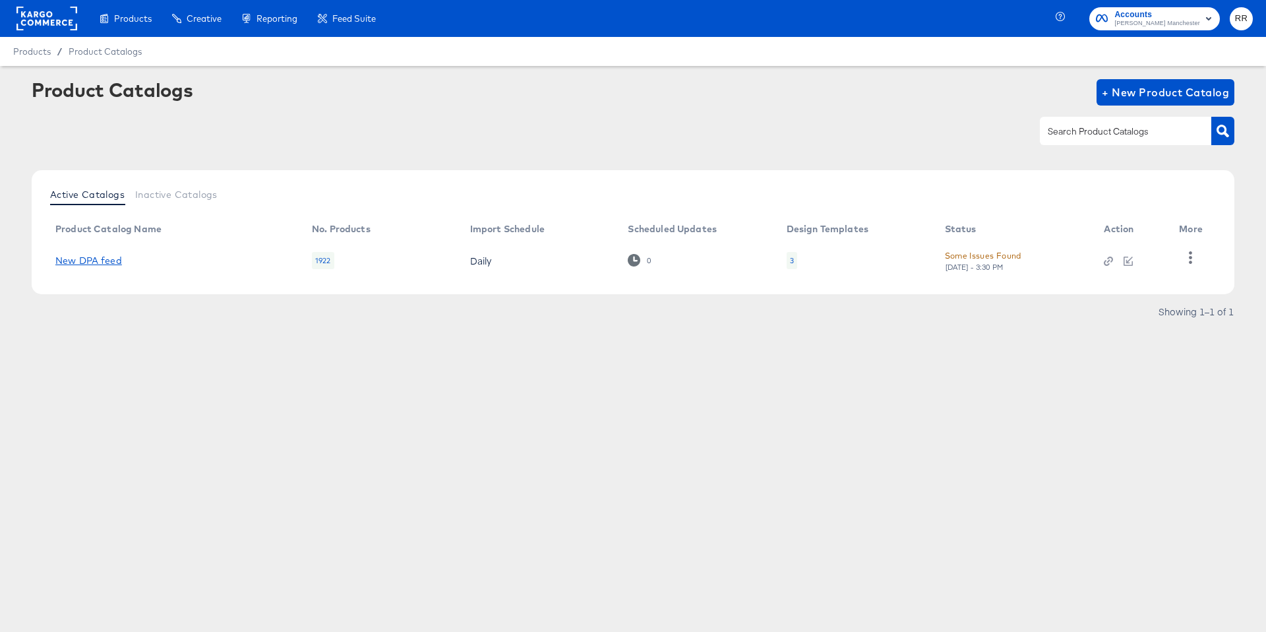
click at [96, 258] on link "New DPA feed" at bounding box center [88, 260] width 67 height 11
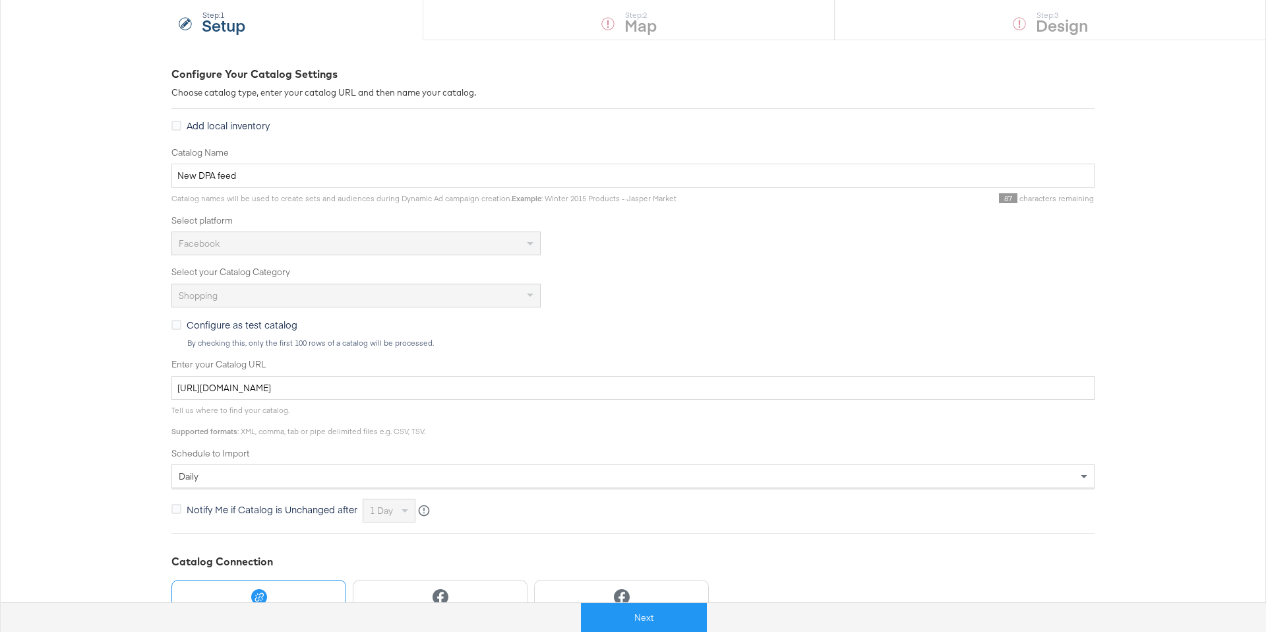
scroll to position [254, 0]
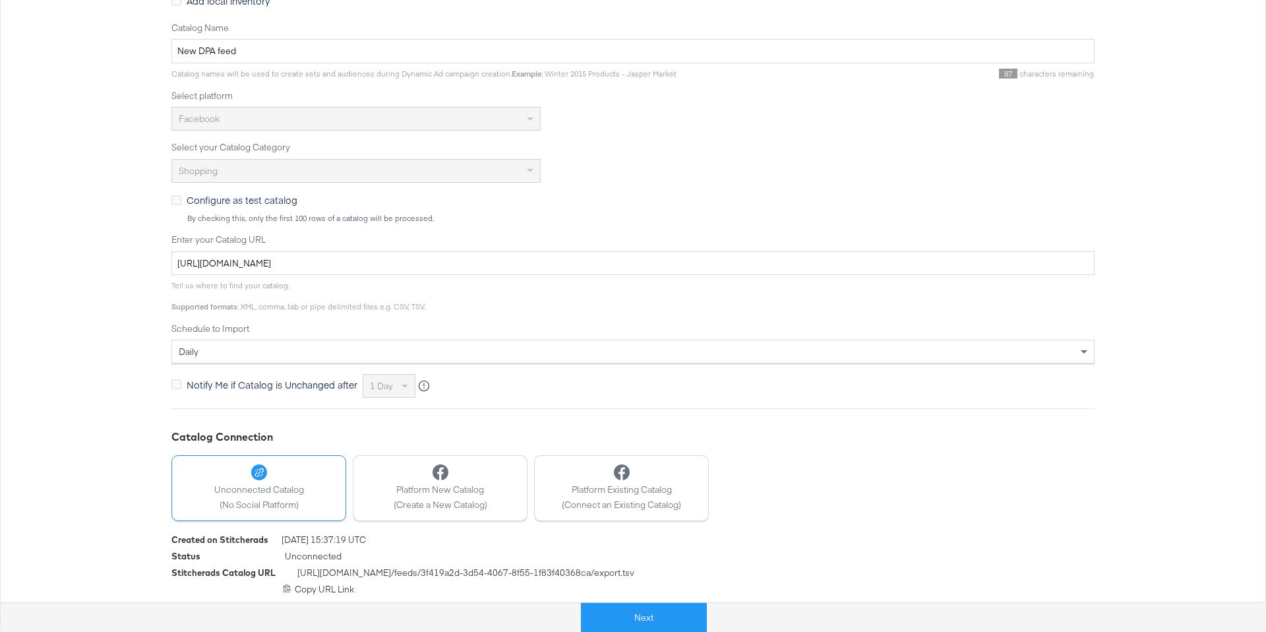
click at [241, 361] on div "daily" at bounding box center [633, 351] width 922 height 22
click at [638, 618] on button "Next" at bounding box center [630, 618] width 126 height 30
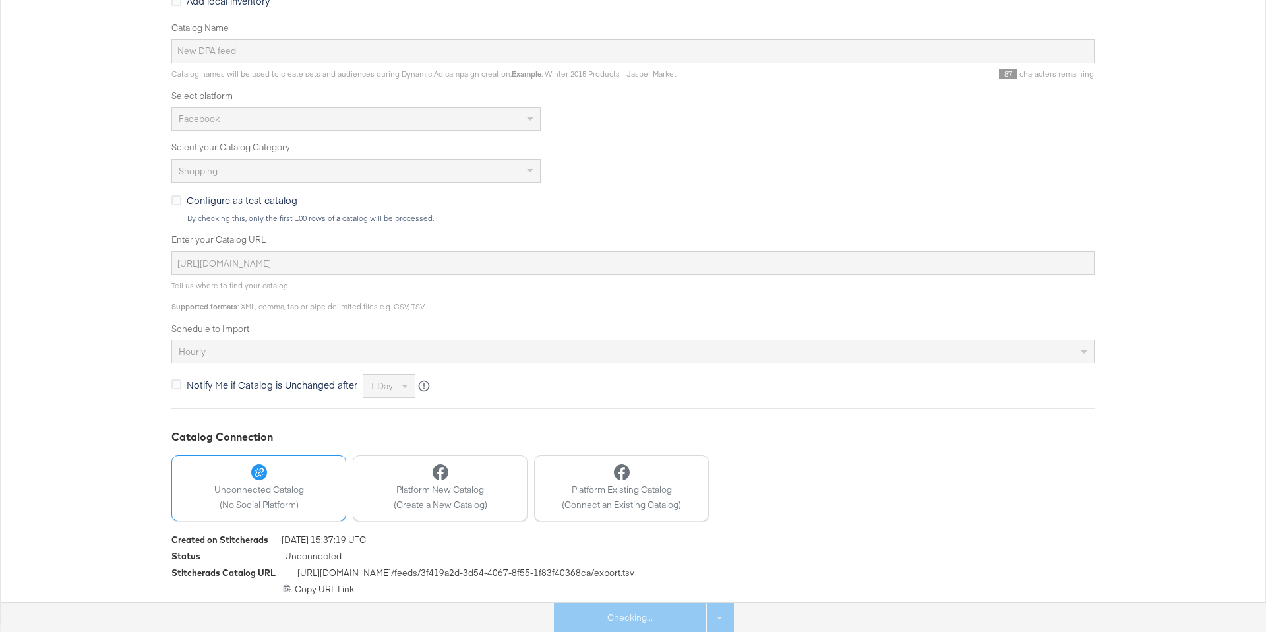
scroll to position [0, 0]
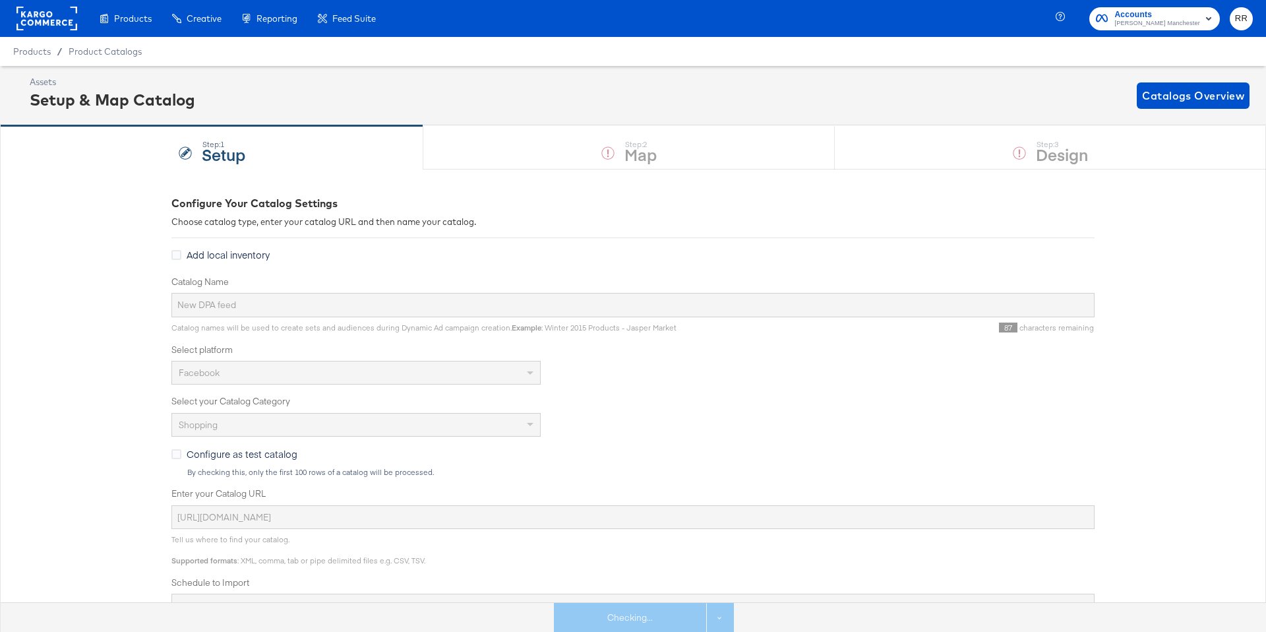
click at [60, 22] on rect at bounding box center [46, 19] width 61 height 24
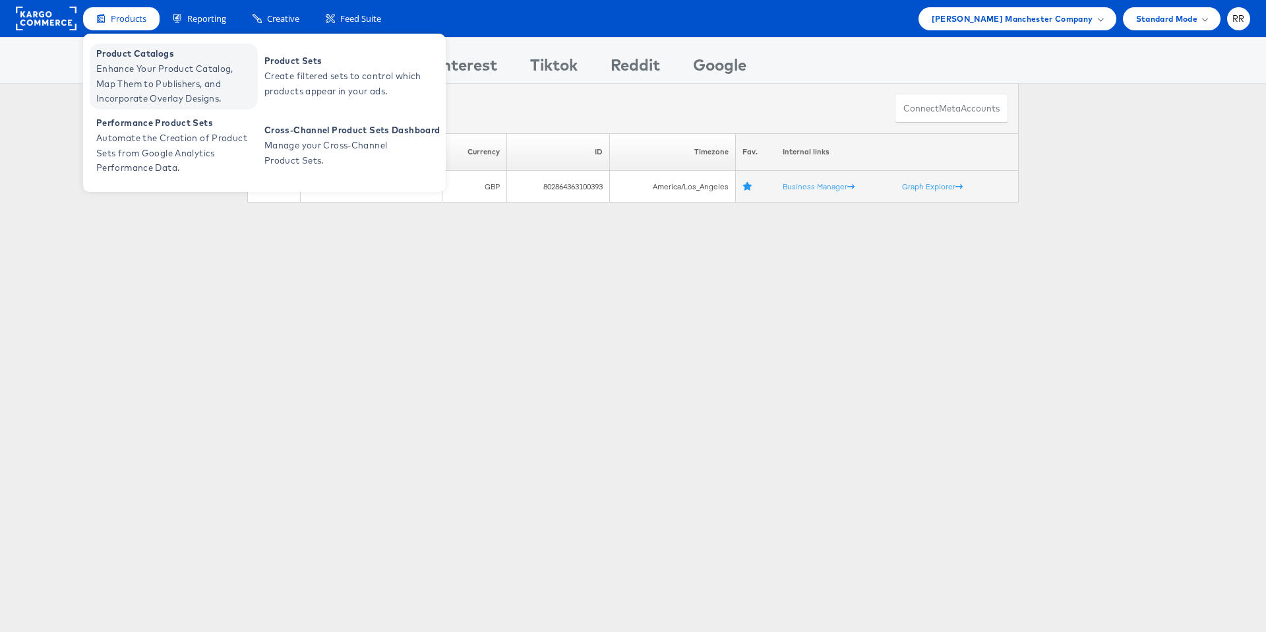
click at [128, 71] on span "Enhance Your Product Catalog, Map Them to Publishers, and Incorporate Overlay D…" at bounding box center [175, 83] width 158 height 45
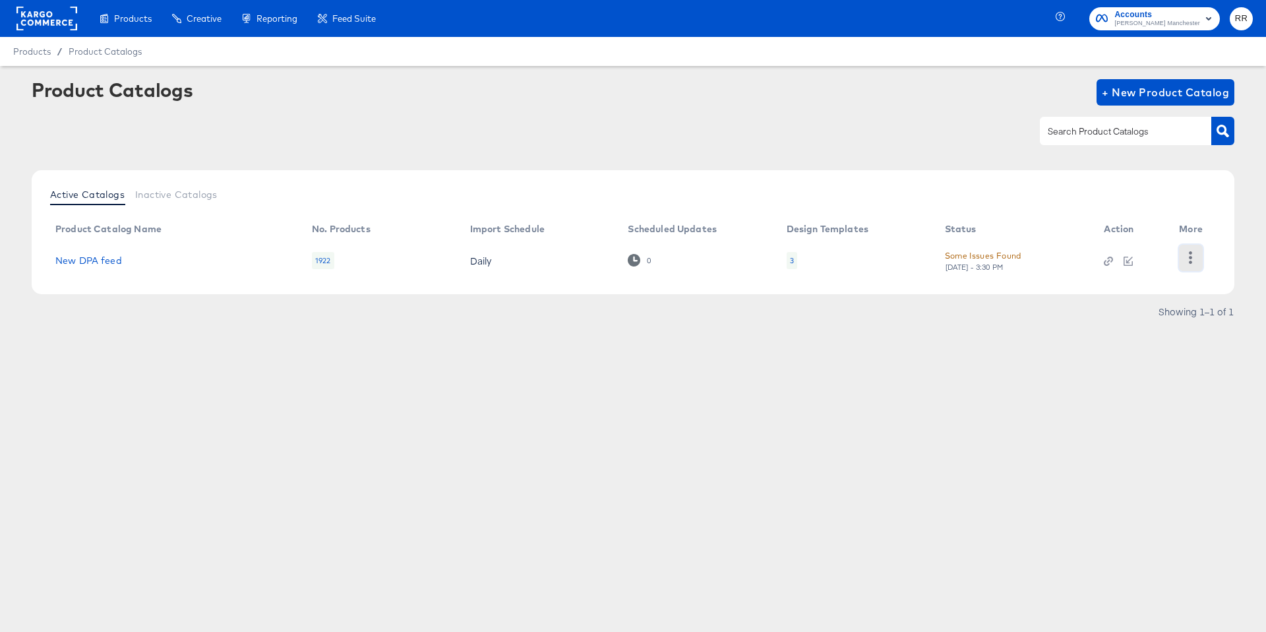
click at [1190, 258] on icon "button" at bounding box center [1191, 257] width 3 height 13
click at [1146, 260] on div "HUD Checks (Internal)" at bounding box center [1137, 257] width 132 height 21
click at [96, 266] on link "New DPA feed" at bounding box center [88, 260] width 67 height 11
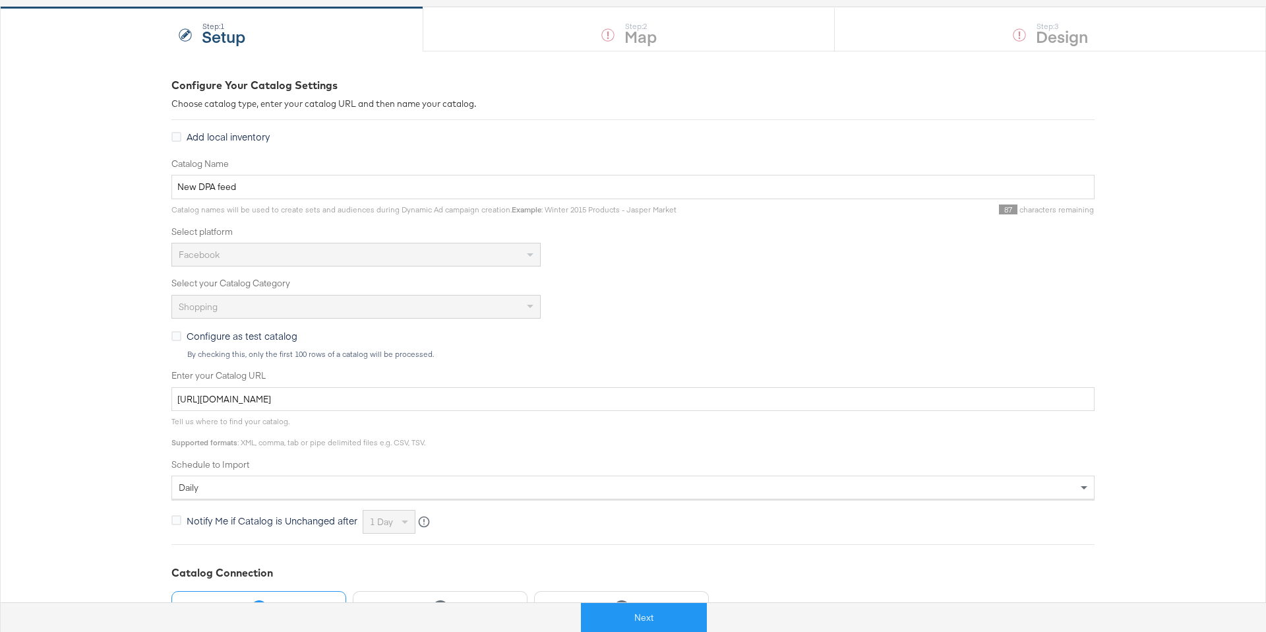
scroll to position [254, 0]
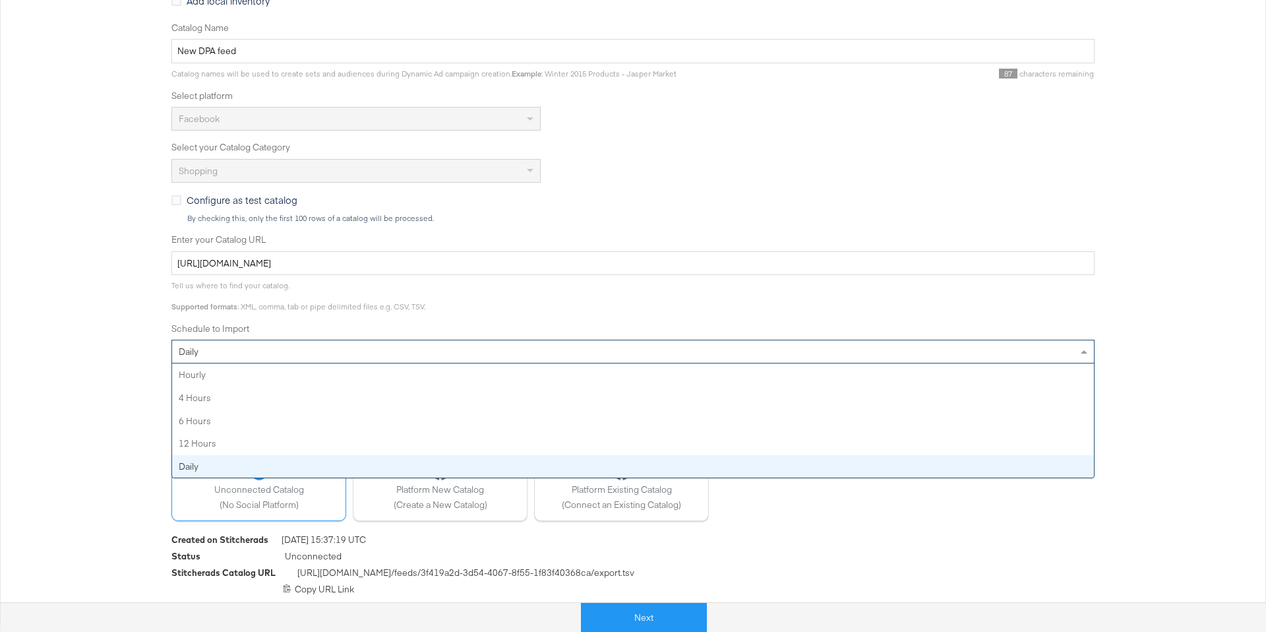
click at [292, 345] on div "daily" at bounding box center [633, 351] width 922 height 22
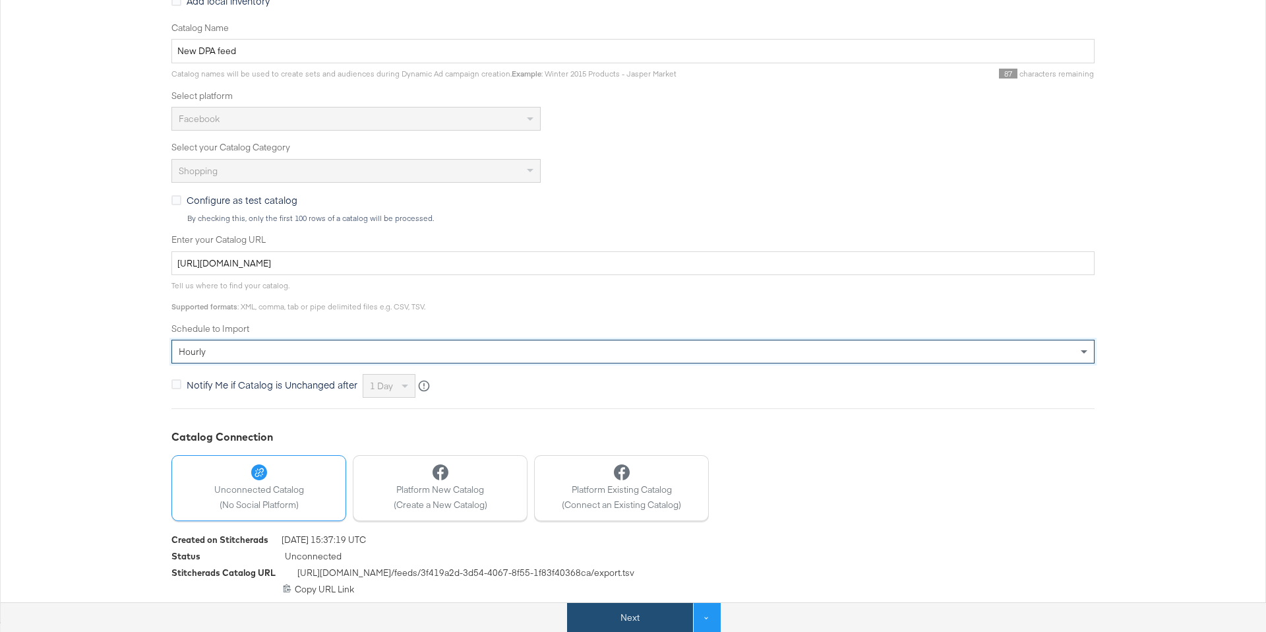
click at [669, 622] on button "Next" at bounding box center [630, 618] width 126 height 30
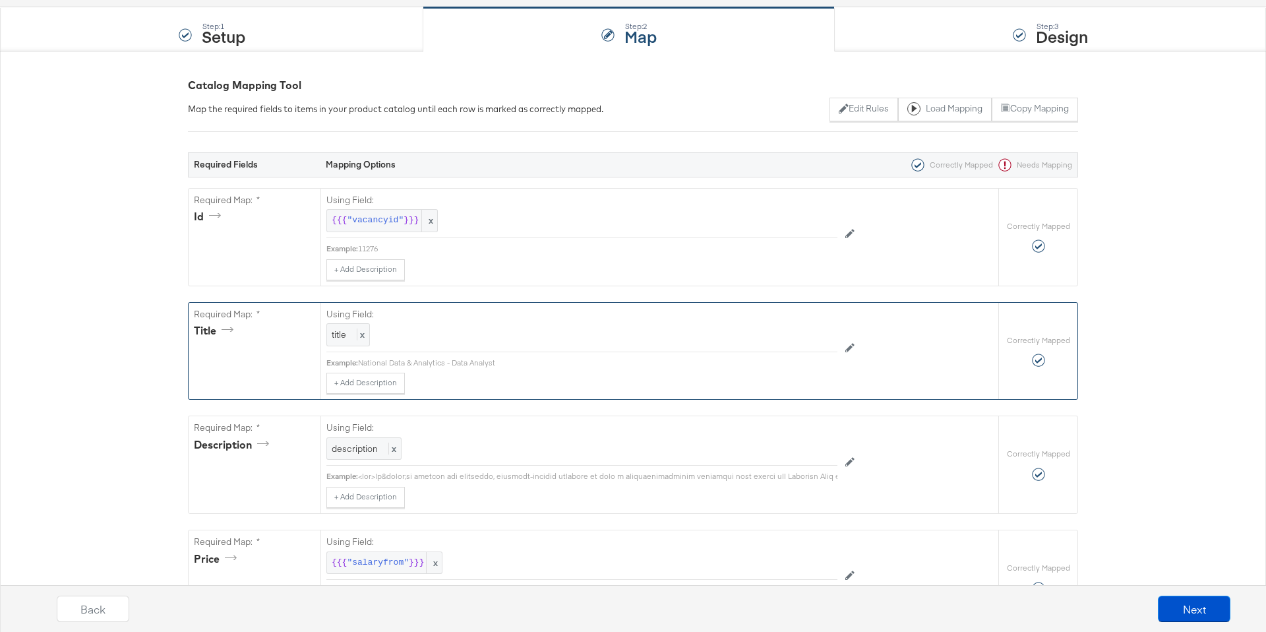
scroll to position [0, 0]
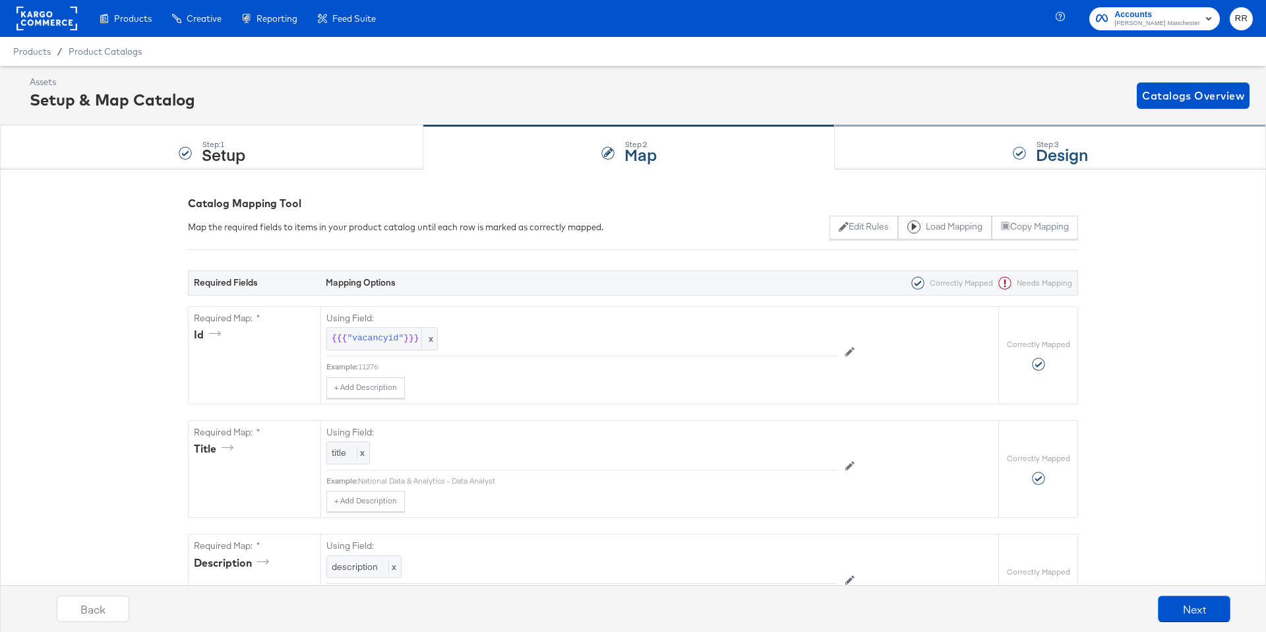
click at [919, 154] on div "Step: 3 Design" at bounding box center [1050, 148] width 431 height 44
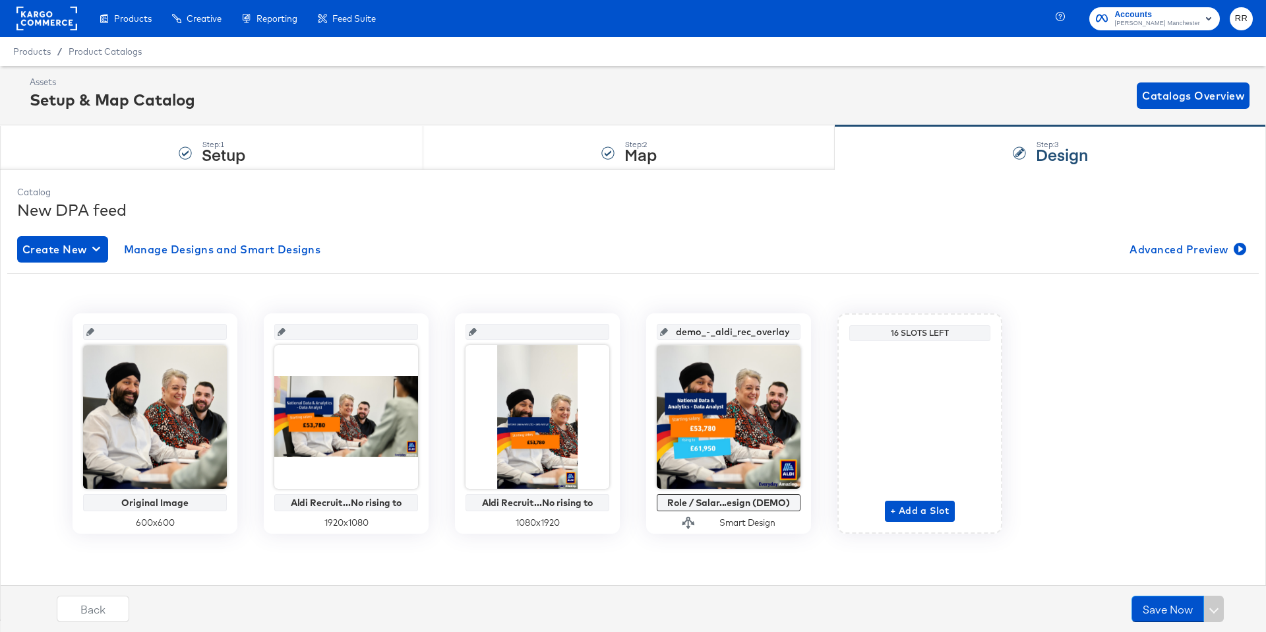
click at [94, 329] on icon at bounding box center [90, 332] width 8 height 8
click at [116, 329] on input "text" at bounding box center [158, 327] width 129 height 36
type input "mai"
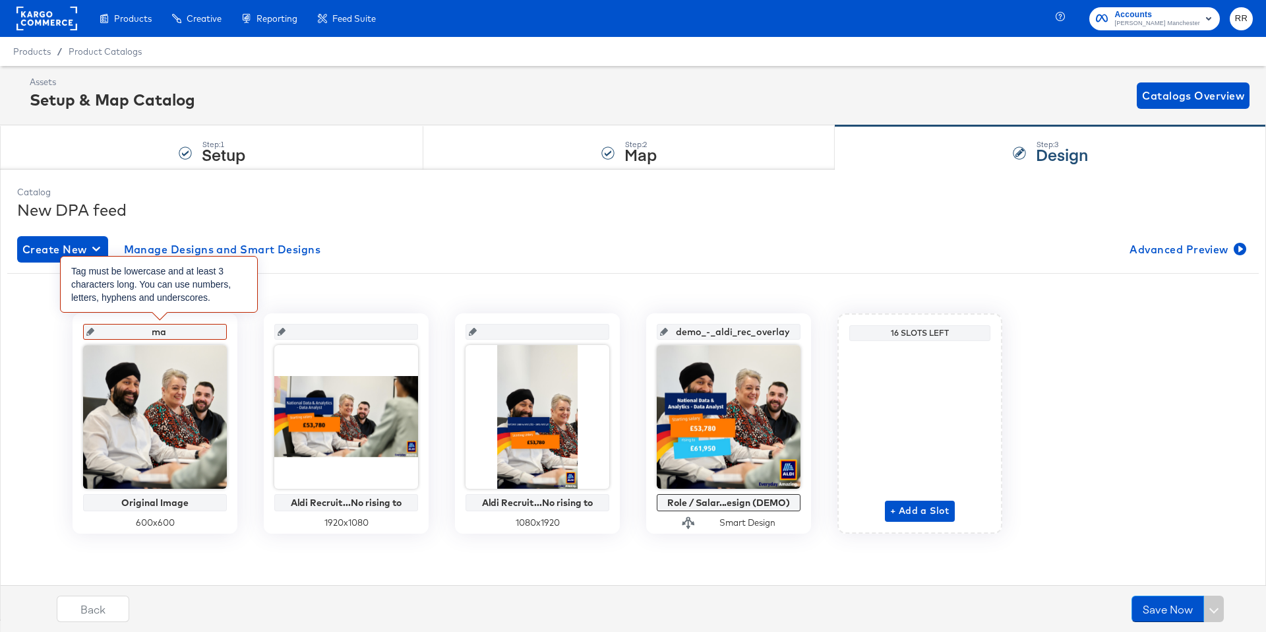
type input "m"
type input "no"
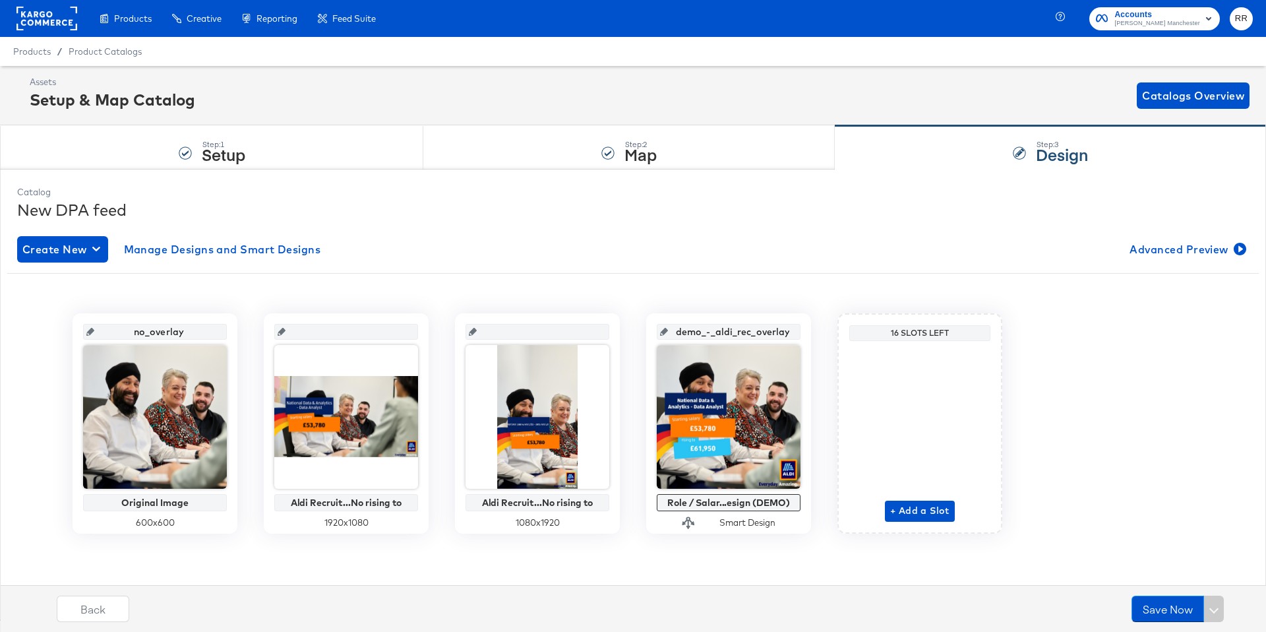
type input "no_overlay"
click at [236, 313] on div "no_overlay Original Image 600 x 600 Aldi Recruit...No rising to 1920 x 1080 Ald…" at bounding box center [633, 423] width 1252 height 220
click at [325, 330] on input "text" at bounding box center [350, 327] width 129 height 36
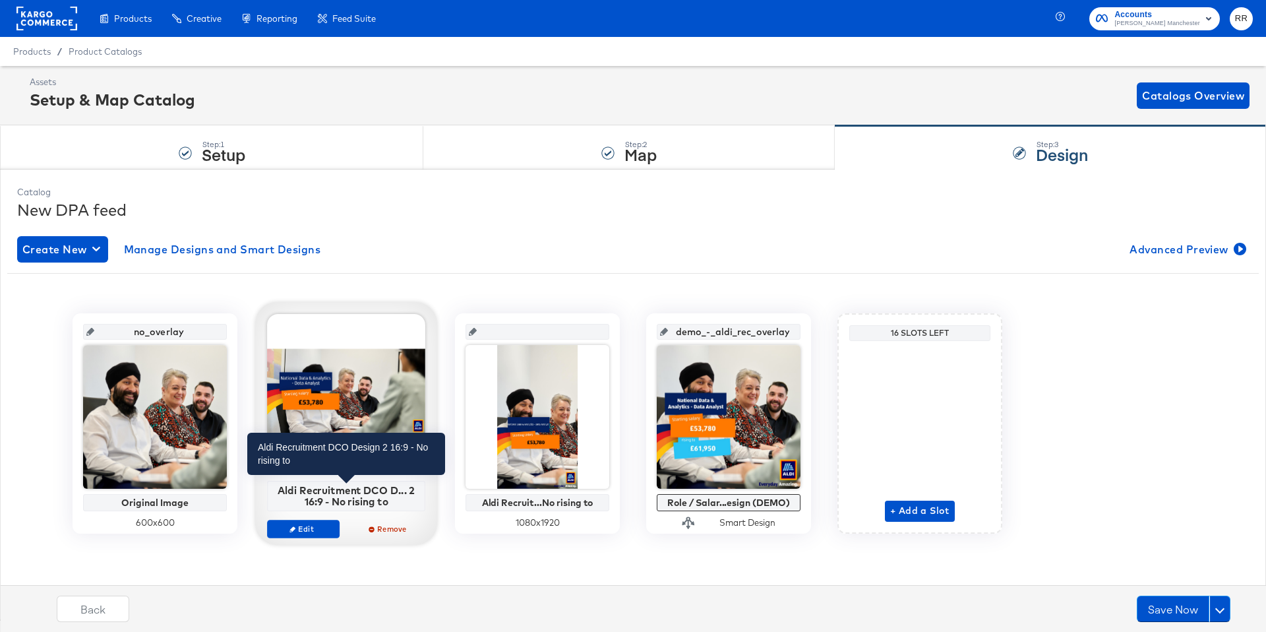
click at [345, 498] on div "Aldi Recruitment DCO D... 2 16:9 - No rising to" at bounding box center [346, 495] width 151 height 23
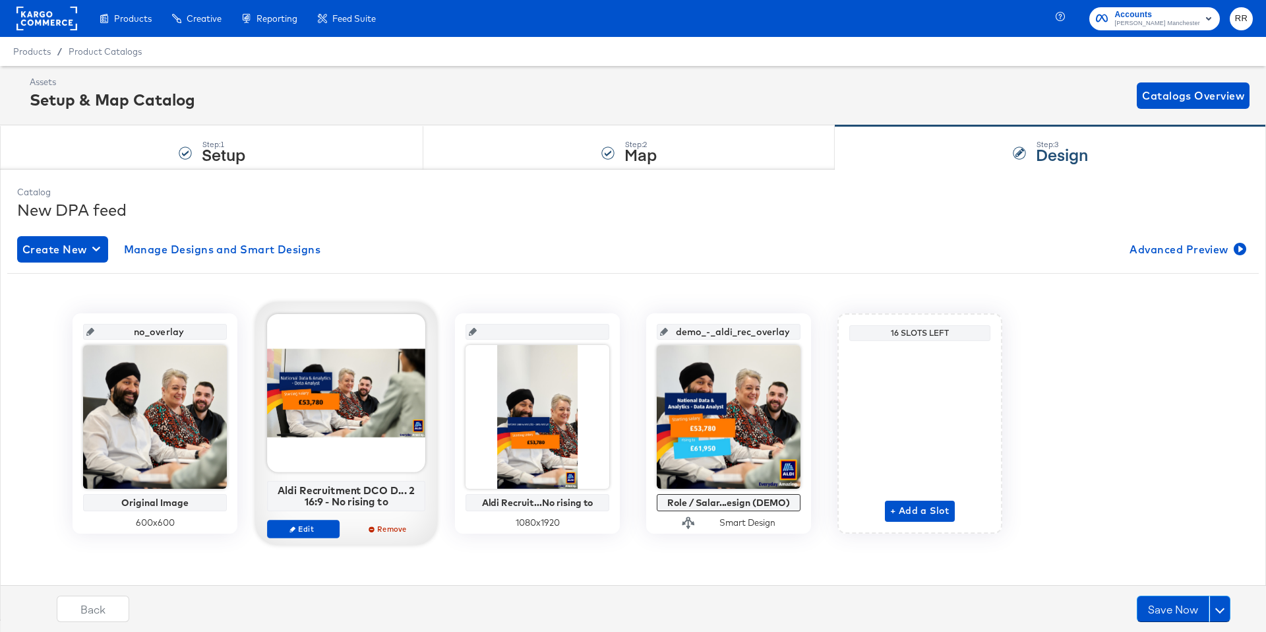
click at [301, 332] on div at bounding box center [346, 393] width 158 height 158
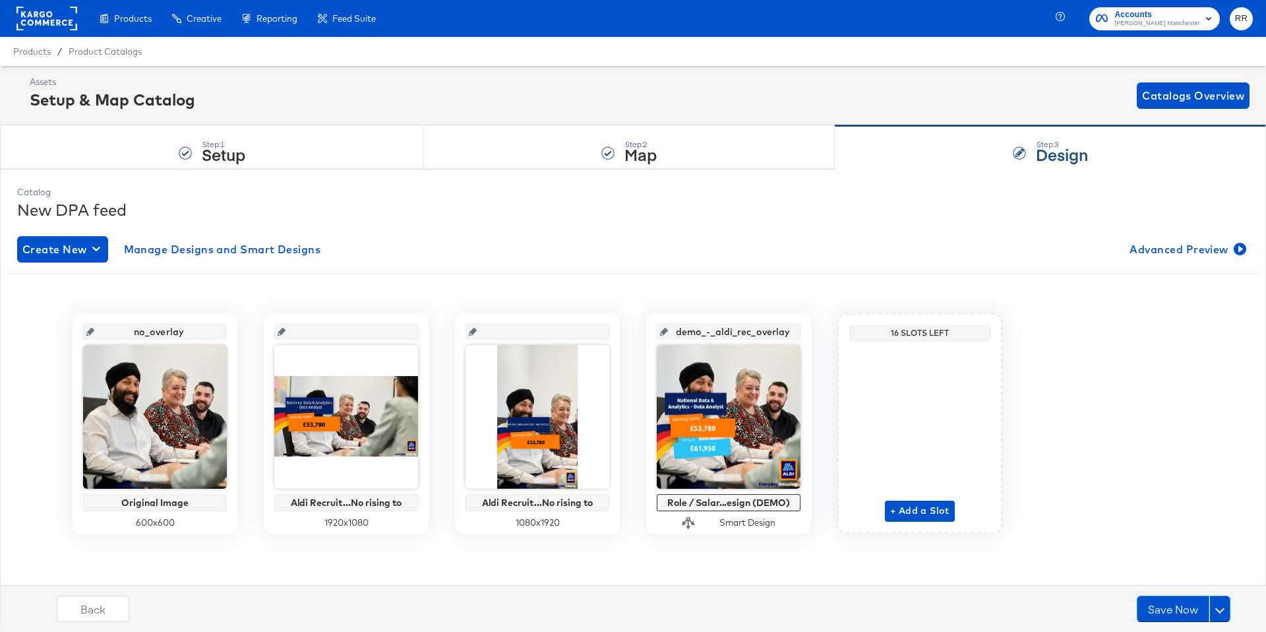
click at [311, 332] on input "text" at bounding box center [350, 327] width 129 height 36
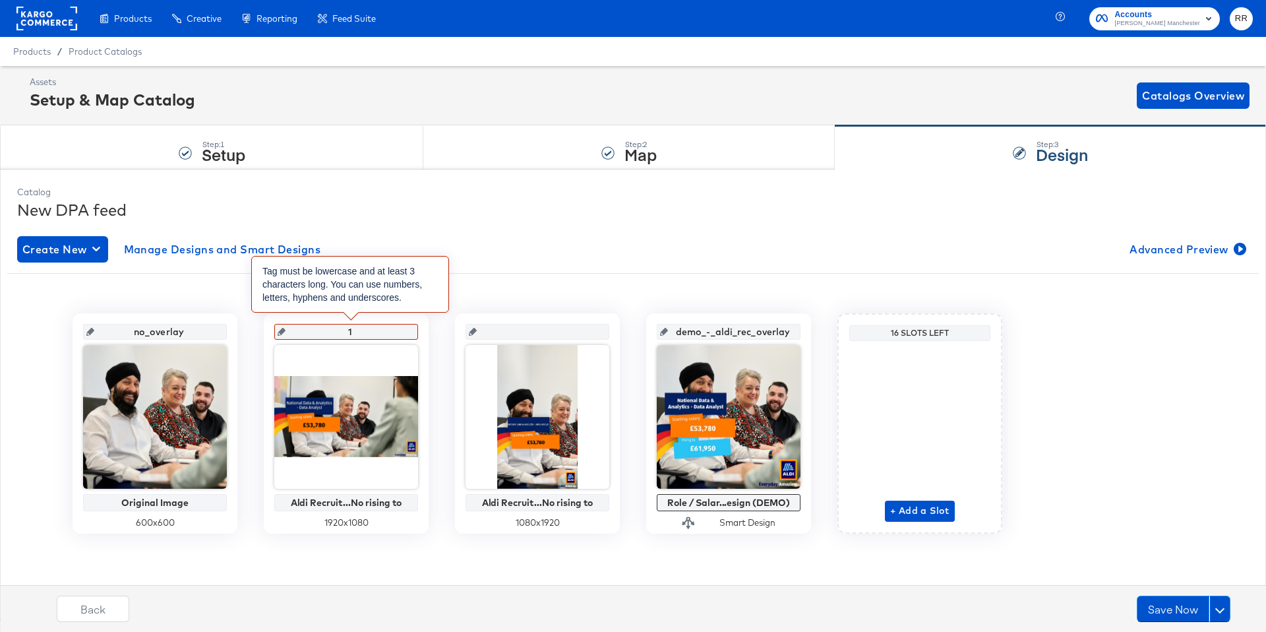
type input "16"
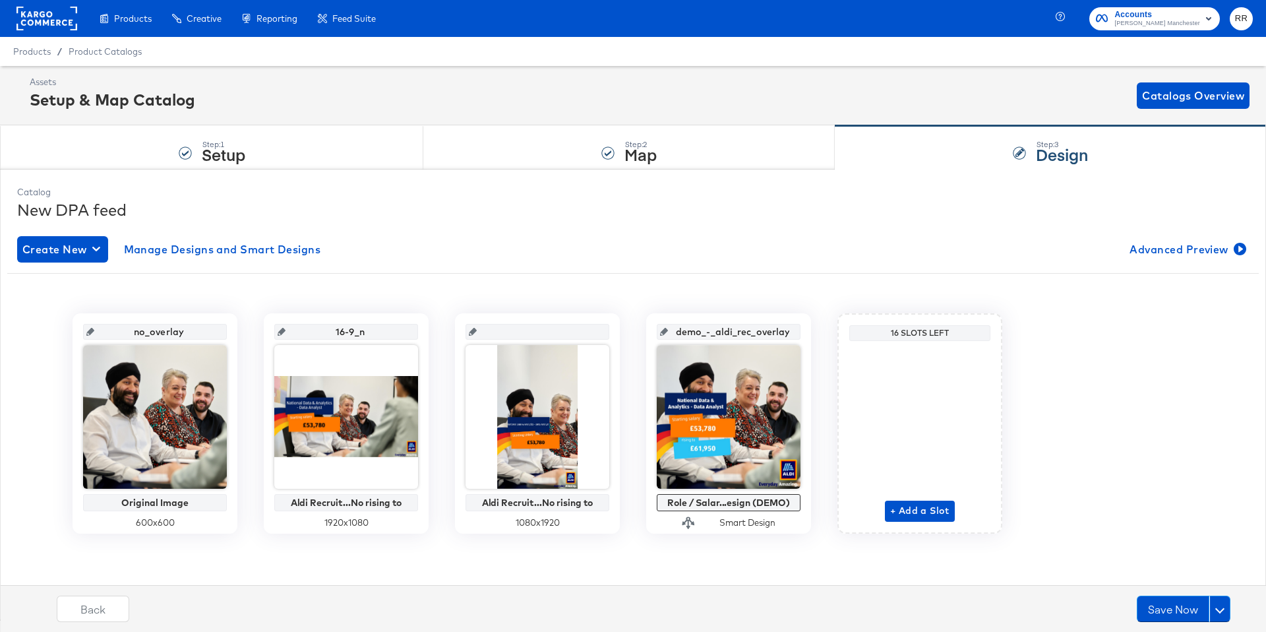
type input "16-9_no"
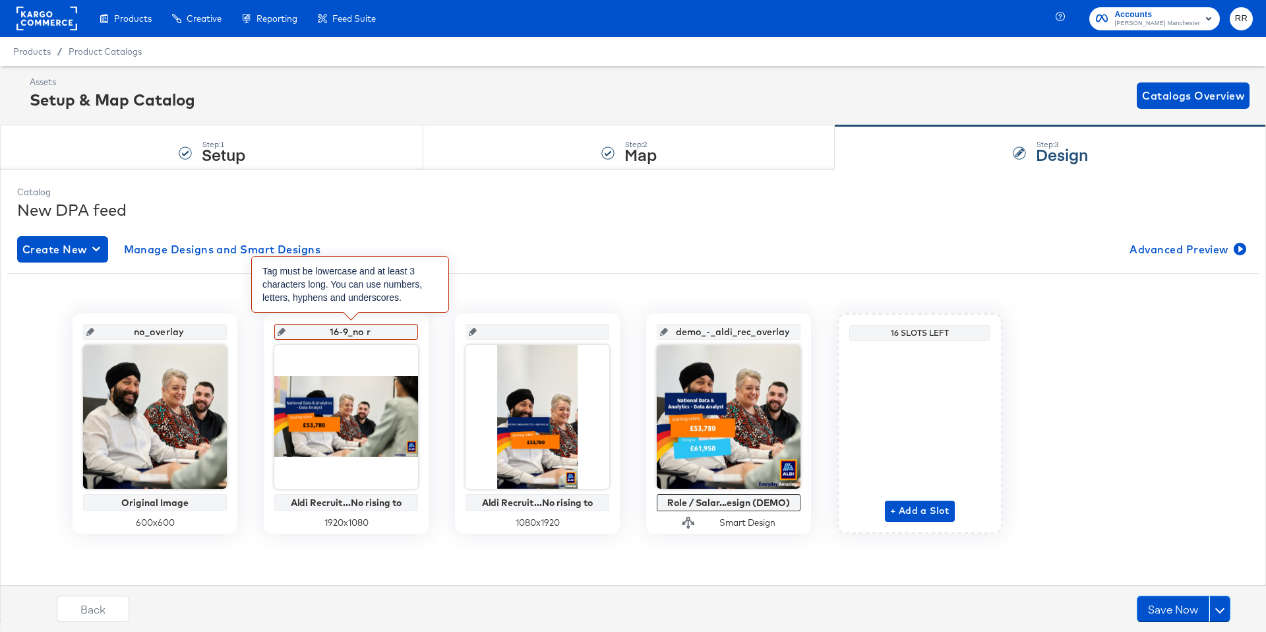
type input "16-9_no"
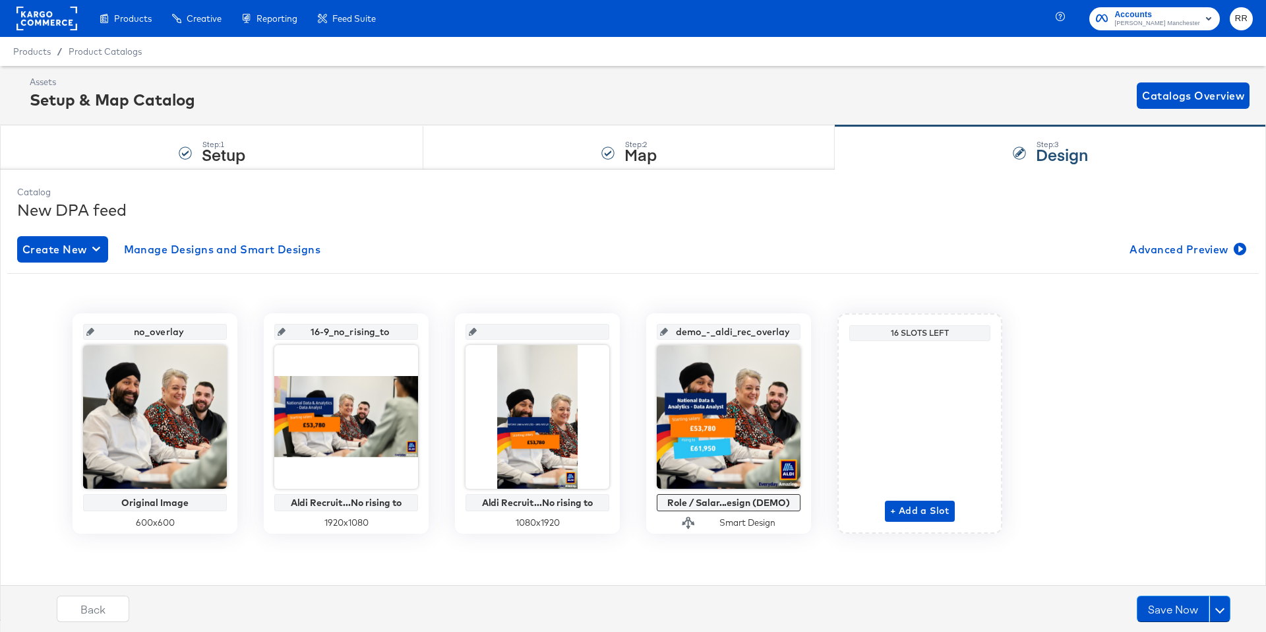
type input "16-9_no_rising_to"
click at [325, 330] on input "16-9_no_rising_to" at bounding box center [350, 327] width 129 height 36
click at [569, 336] on input "text" at bounding box center [541, 327] width 129 height 36
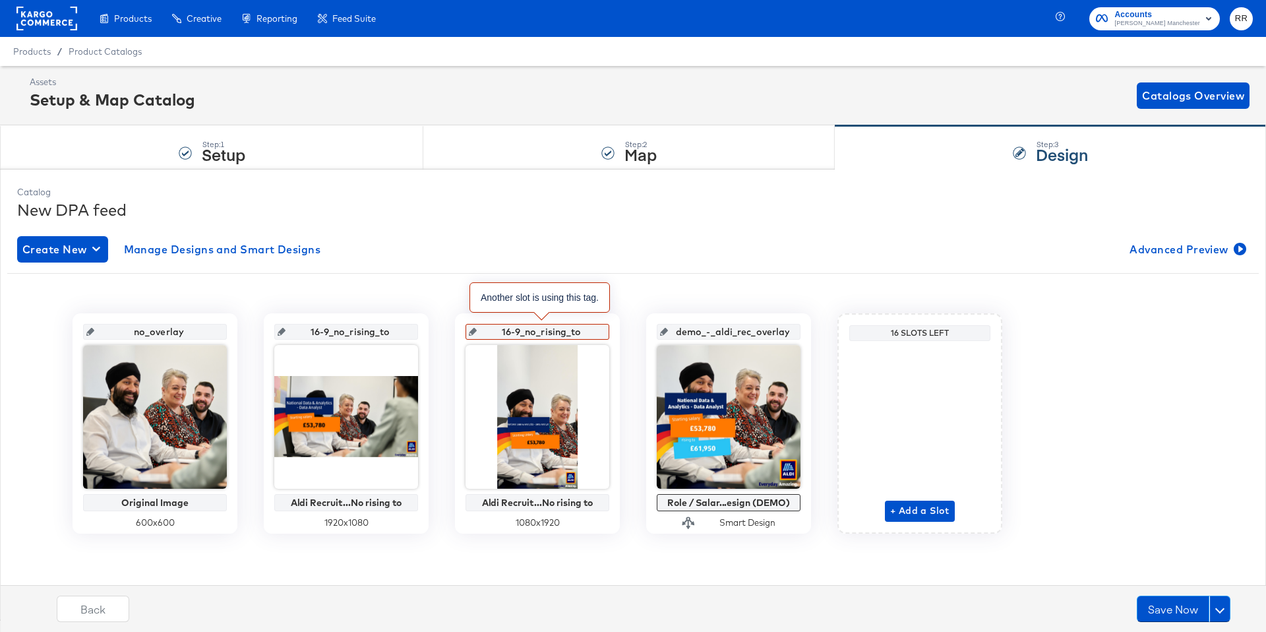
click at [520, 330] on input "16-9_no_rising_to" at bounding box center [541, 327] width 129 height 36
click at [513, 329] on input "16-_no_rising_to" at bounding box center [541, 327] width 129 height 36
click at [515, 330] on input "9-_no_rising_to" at bounding box center [541, 327] width 129 height 36
type input "9-16_no_rising_to"
click at [513, 315] on input "9-16_no_rising_to" at bounding box center [541, 327] width 129 height 36
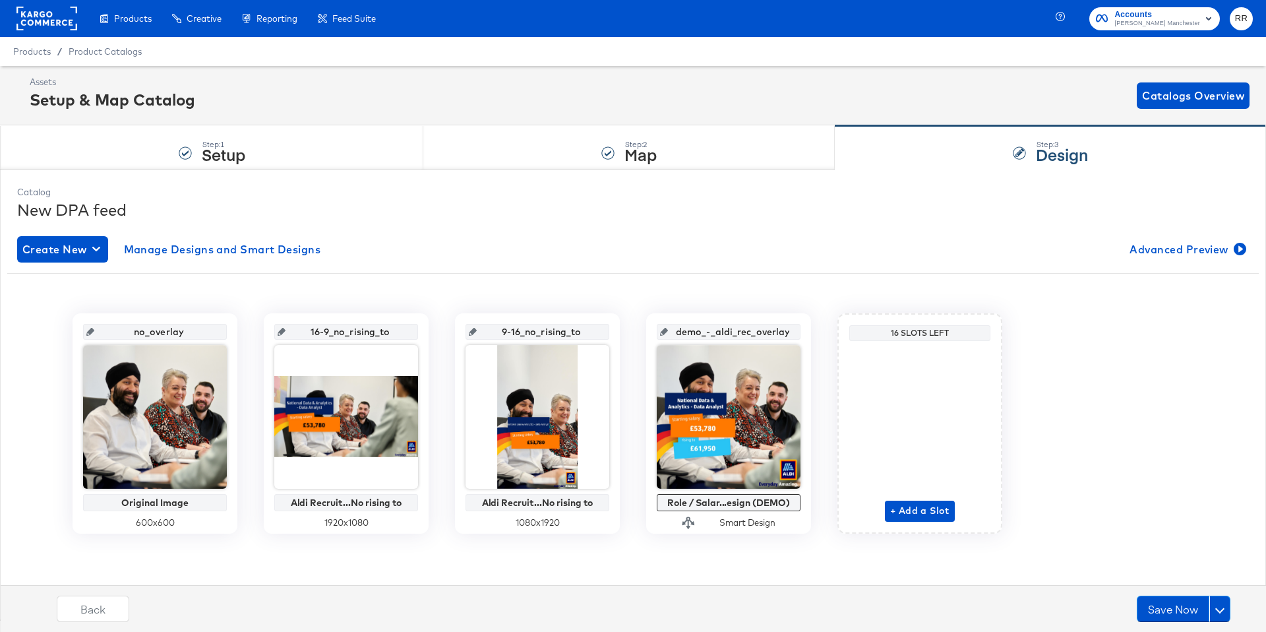
click at [613, 554] on div "no_overlay Original Image 600 x 600 16-9_no_rising_to Aldi Recruit...No rising …" at bounding box center [633, 418] width 1252 height 290
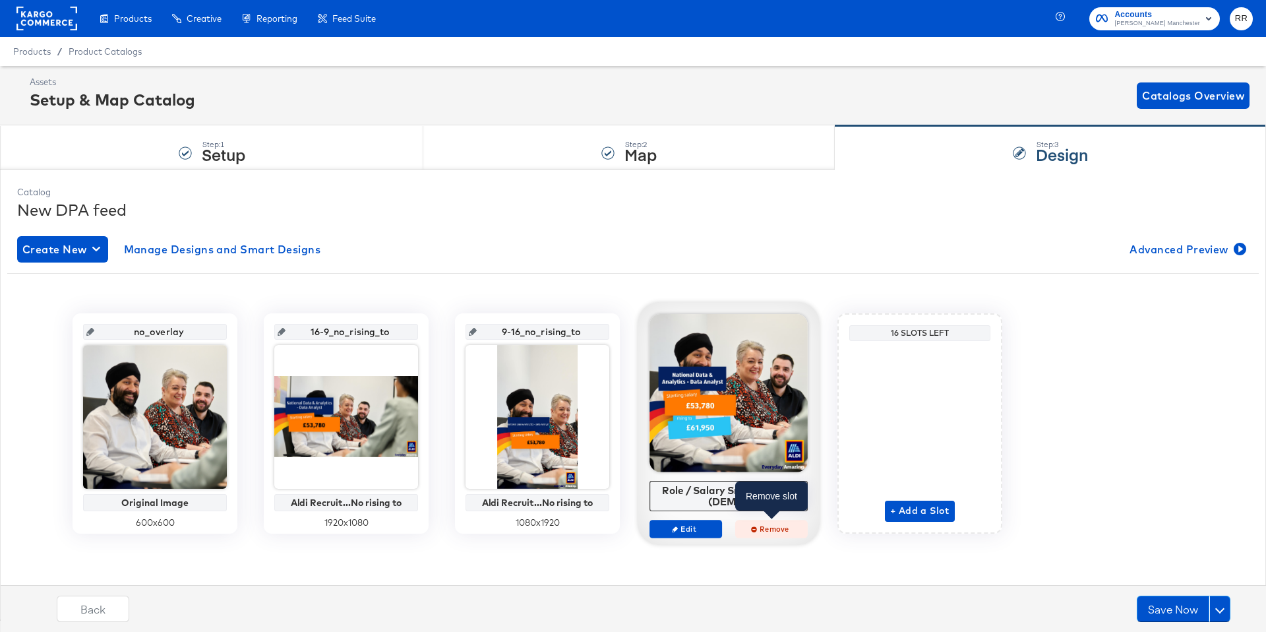
click at [759, 525] on span "Remove" at bounding box center [771, 529] width 61 height 10
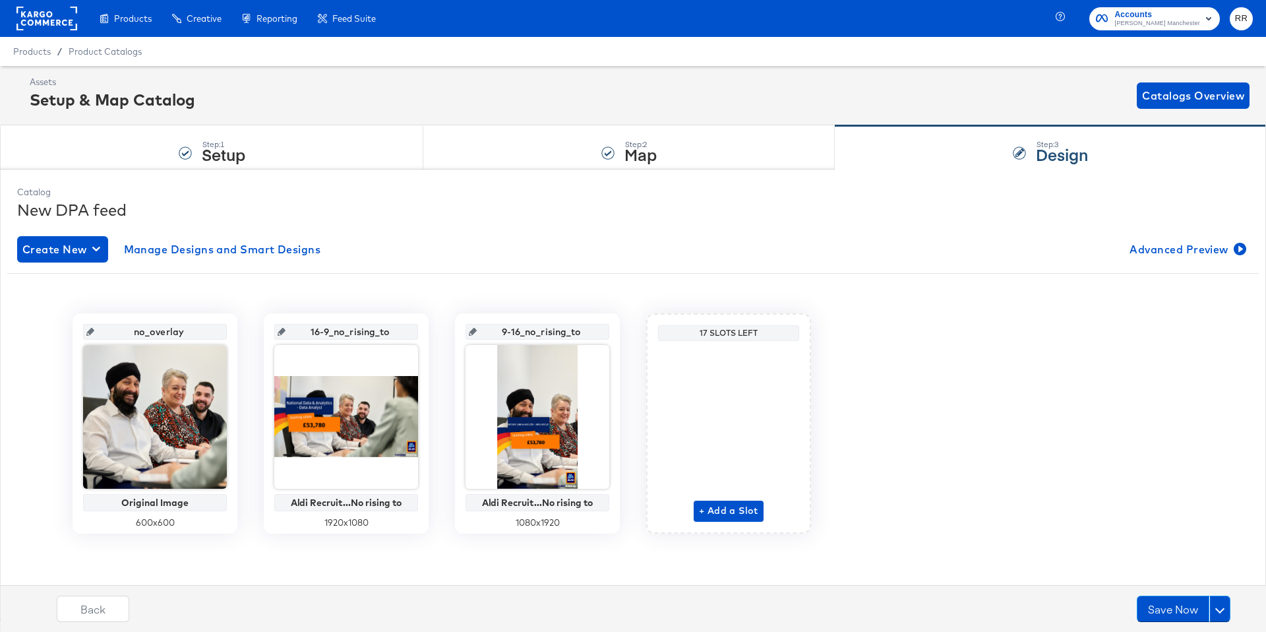
click at [768, 517] on div "+ Add a Slot" at bounding box center [728, 433] width 141 height 175
click at [744, 510] on span "+ Add a Slot" at bounding box center [728, 510] width 59 height 16
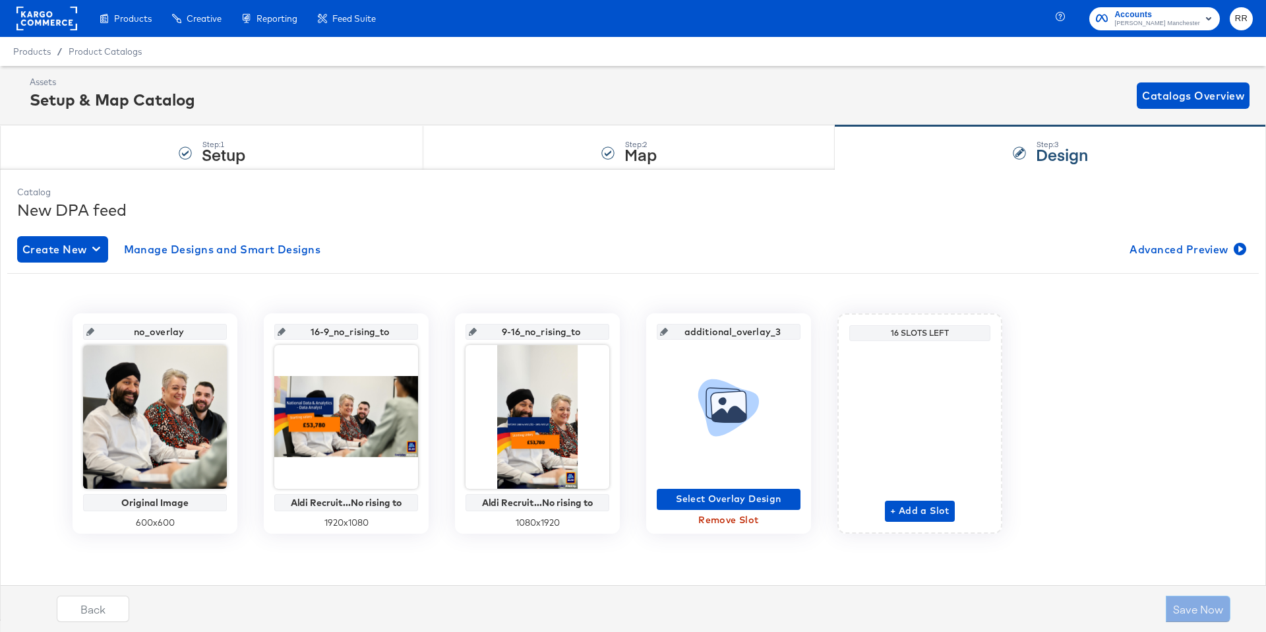
click at [737, 523] on span "Remove Slot" at bounding box center [728, 520] width 133 height 16
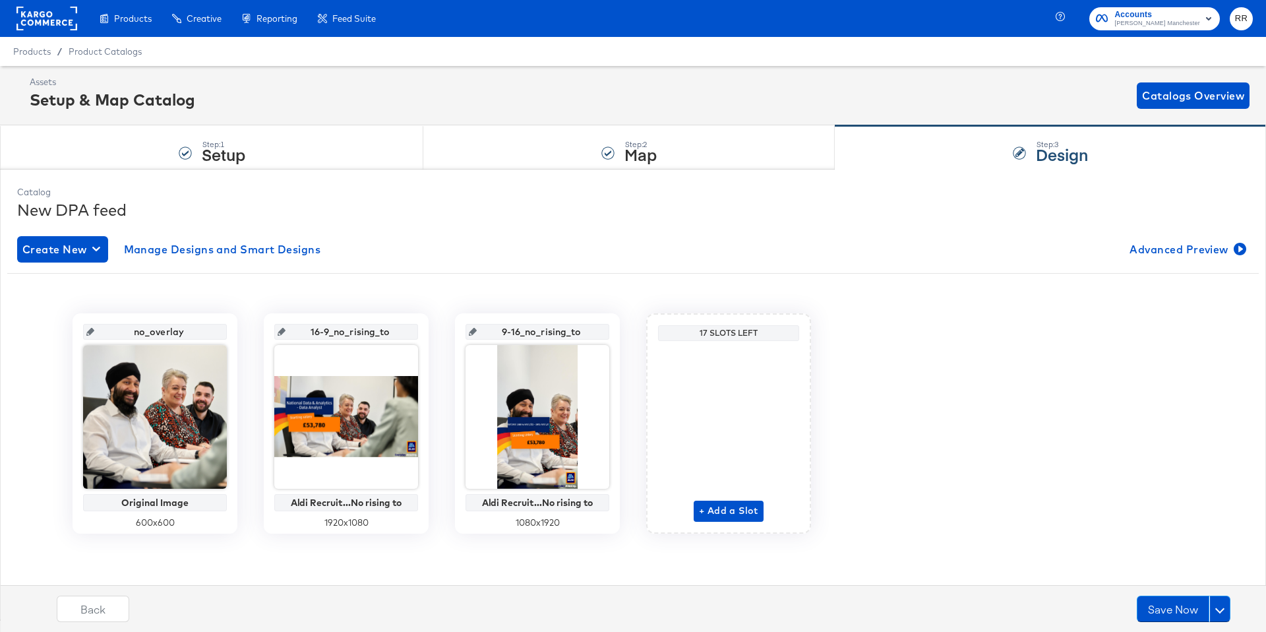
click at [722, 442] on div "+ Add a Slot" at bounding box center [729, 433] width 70 height 175
click at [727, 509] on span "+ Add a Slot" at bounding box center [728, 510] width 59 height 16
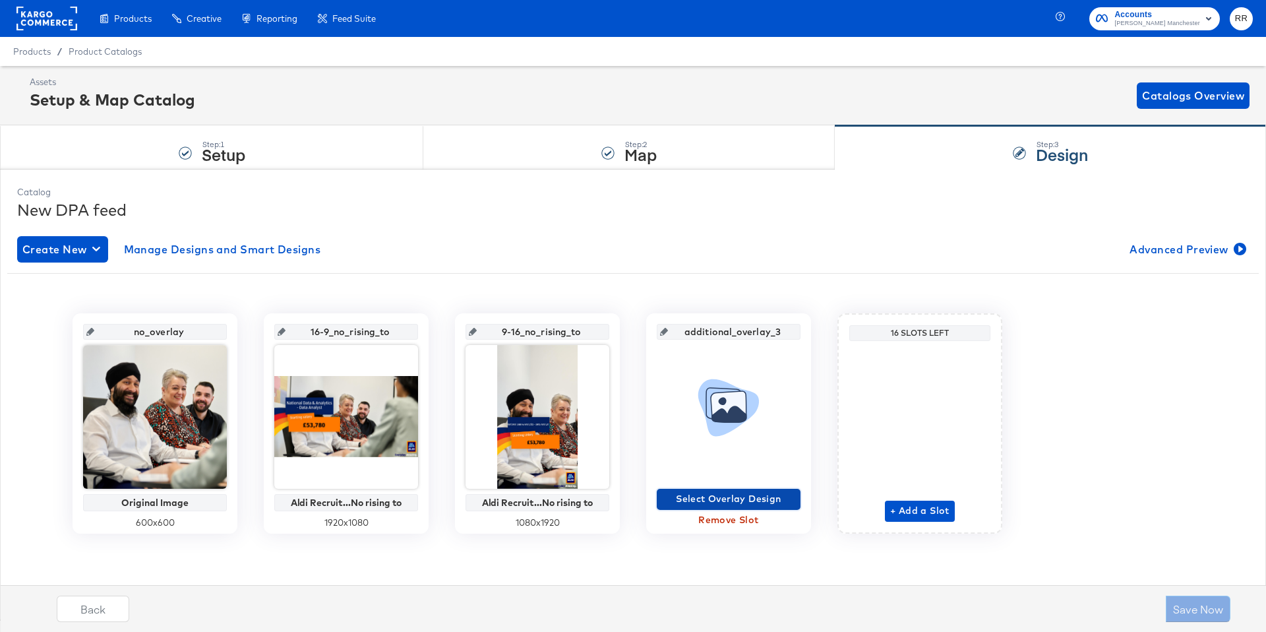
click at [696, 494] on span "Select Overlay Design" at bounding box center [728, 499] width 133 height 16
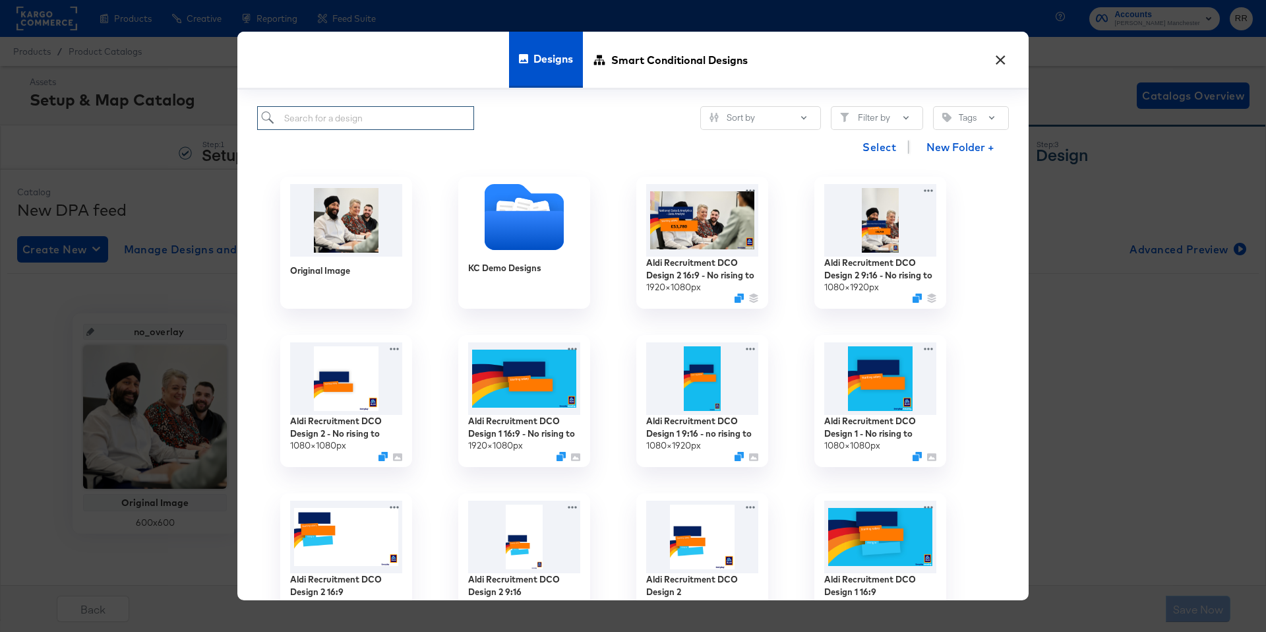
click at [358, 106] on input "search" at bounding box center [365, 118] width 217 height 24
type input "demo"
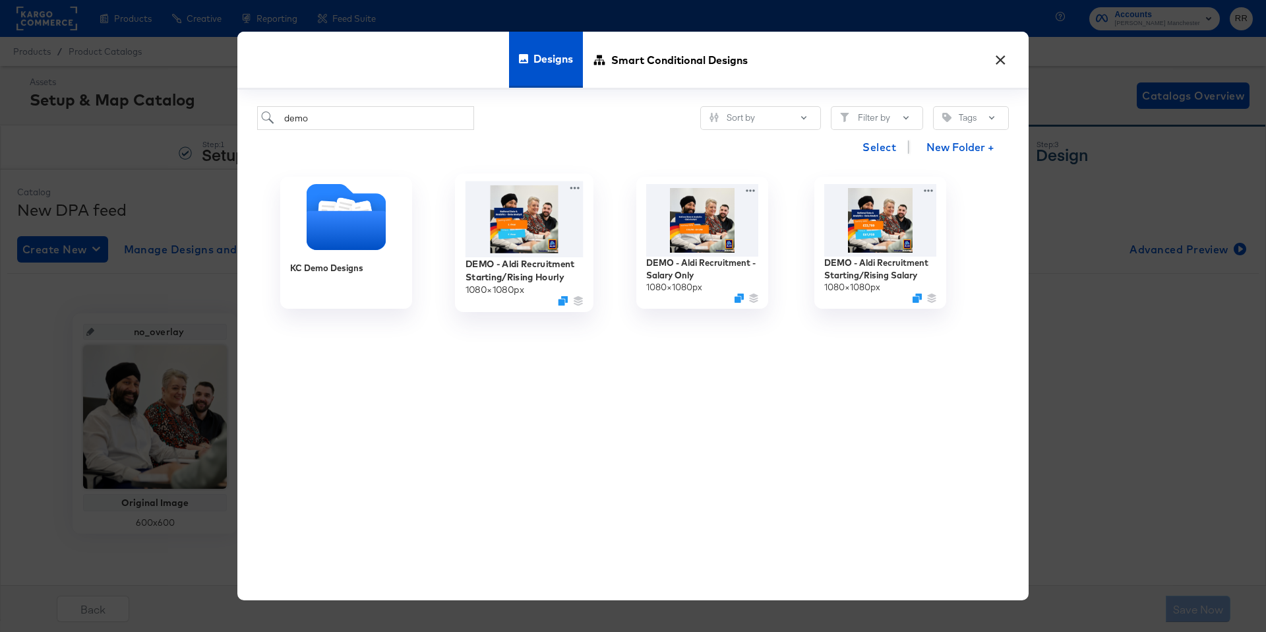
click at [503, 231] on img at bounding box center [525, 219] width 118 height 76
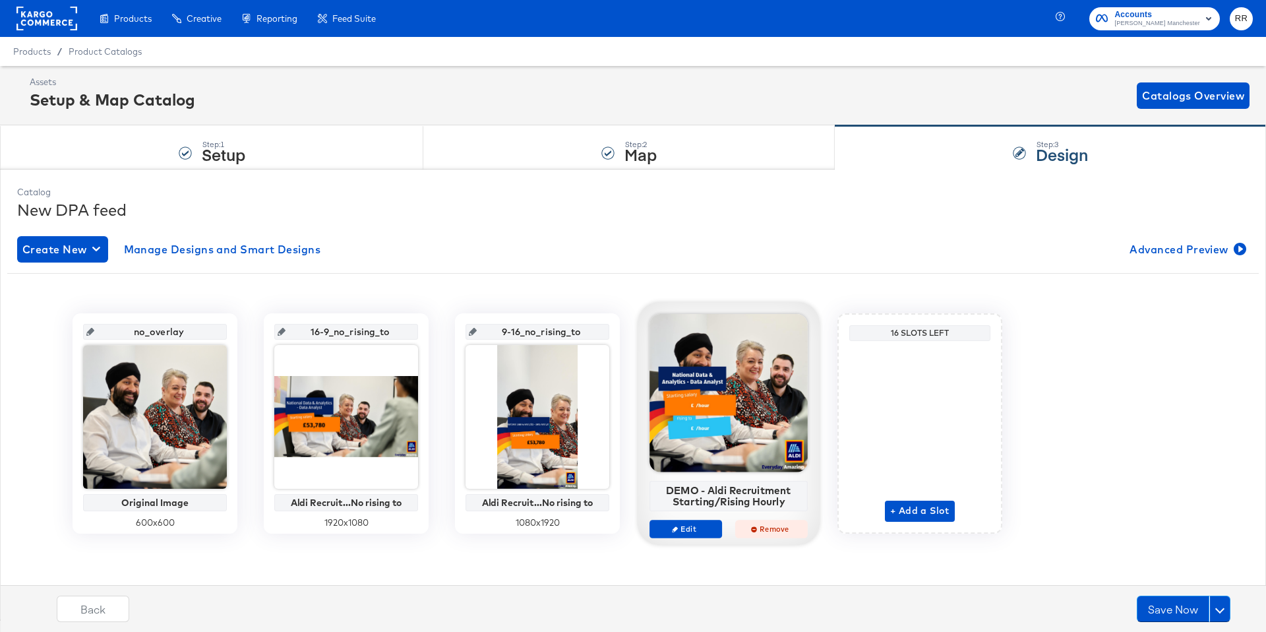
click at [760, 531] on span "Remove" at bounding box center [771, 529] width 61 height 10
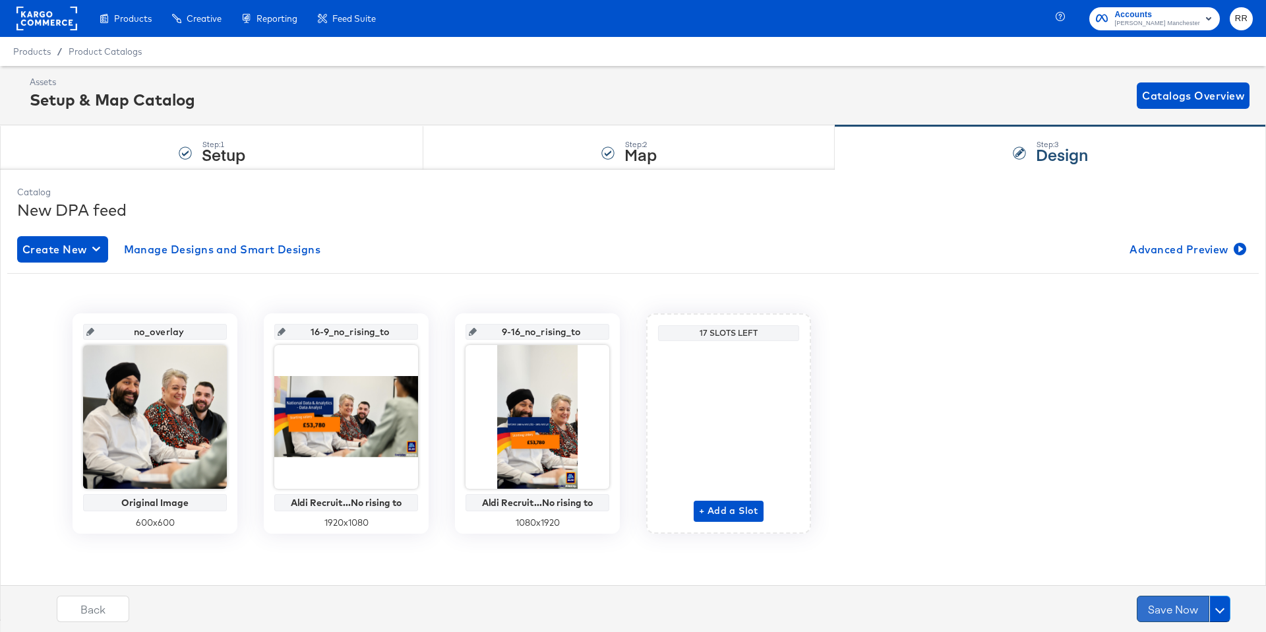
click at [1154, 609] on button "Save Now" at bounding box center [1173, 608] width 73 height 26
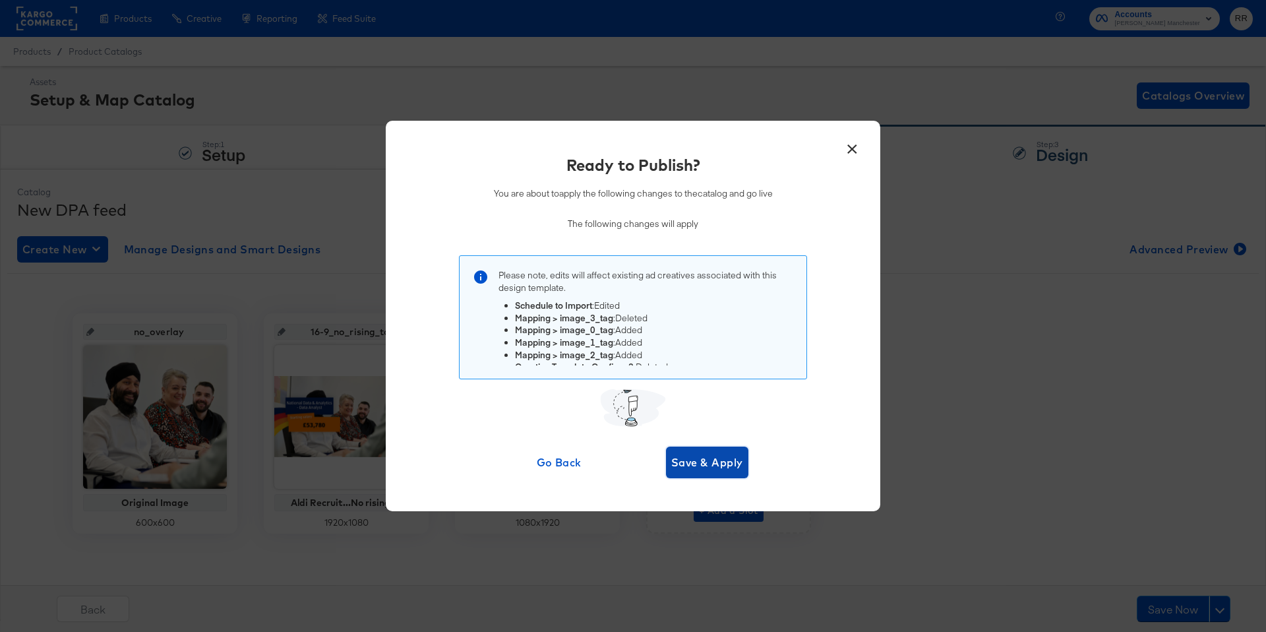
click at [694, 471] on button "Save & Apply" at bounding box center [707, 462] width 82 height 32
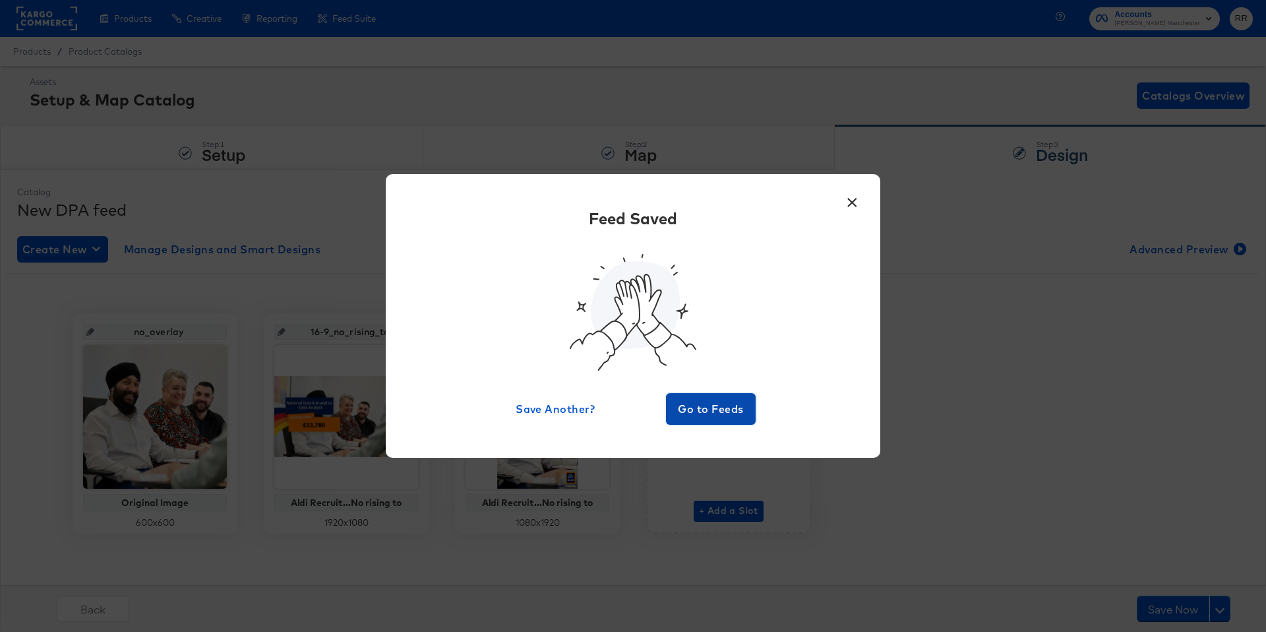
click at [702, 413] on span "Go to Feeds" at bounding box center [710, 409] width 79 height 18
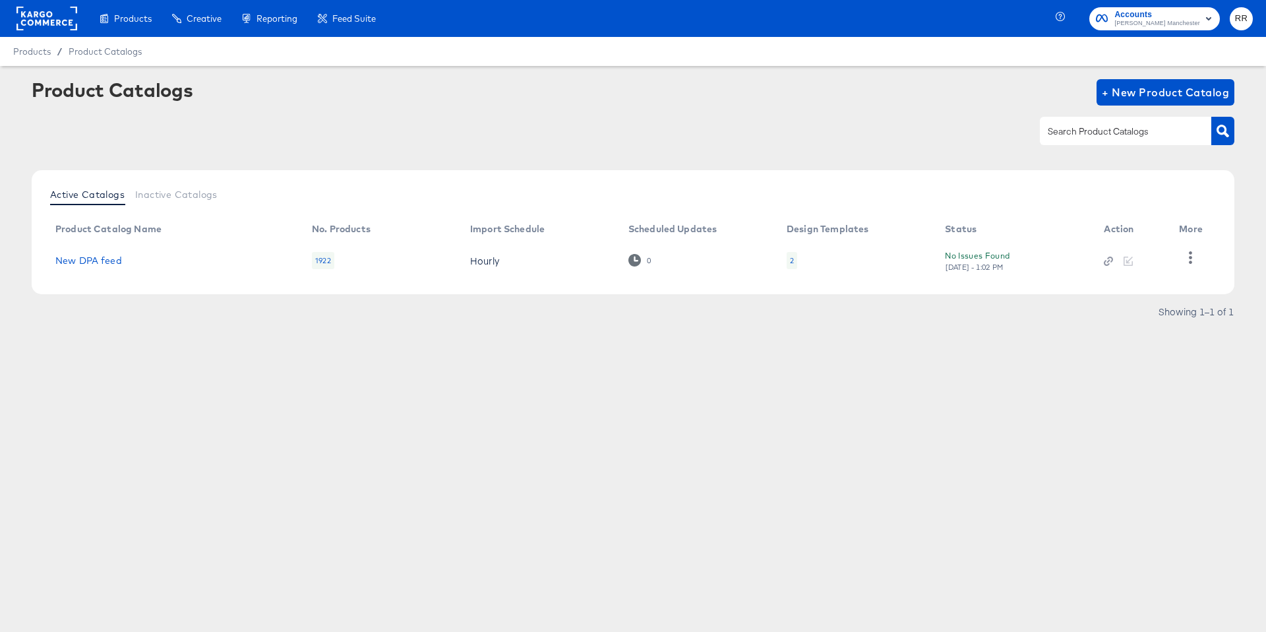
click at [36, 5] on div at bounding box center [46, 18] width 61 height 37
click at [42, 13] on rect at bounding box center [46, 19] width 61 height 24
